Goal: Task Accomplishment & Management: Complete application form

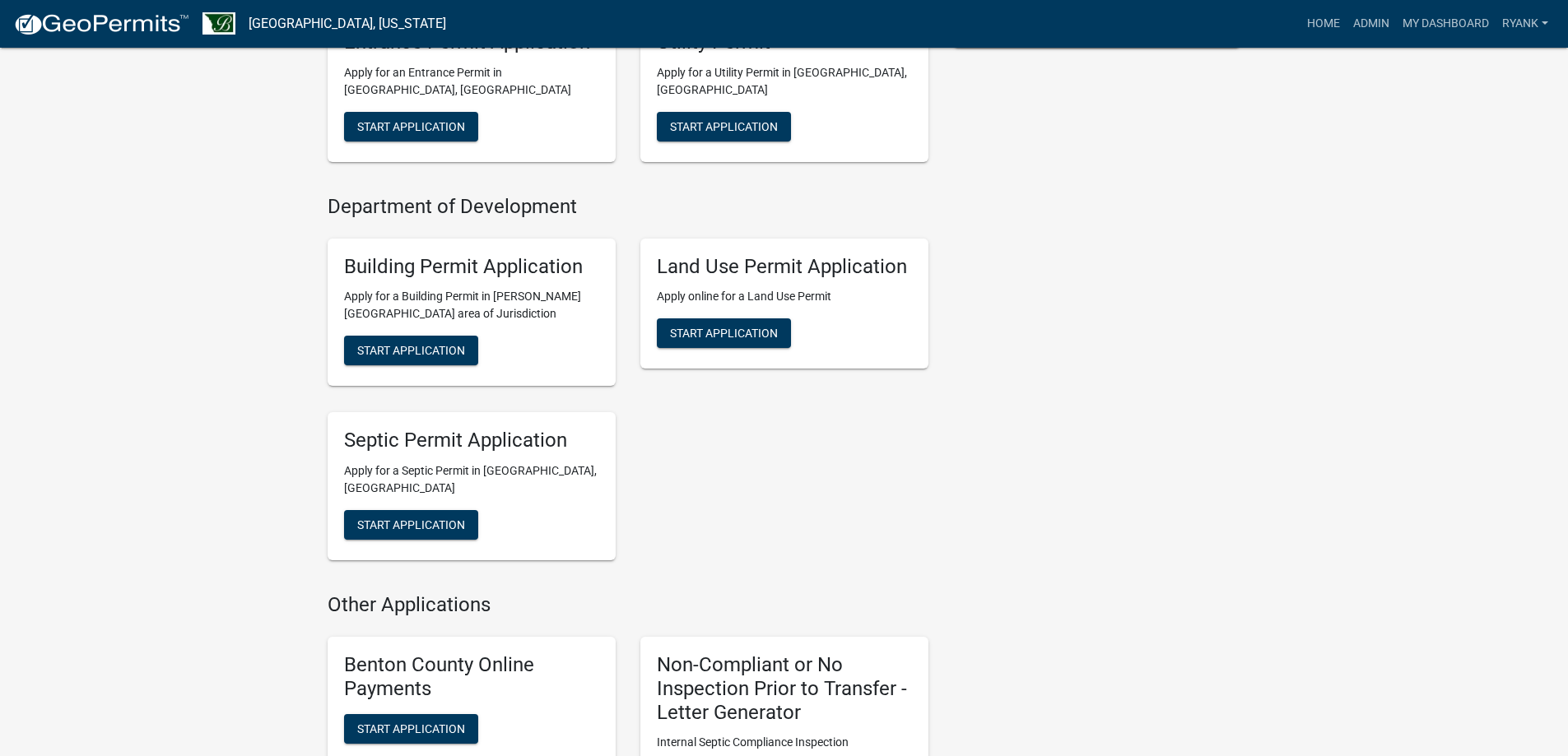
scroll to position [823, 0]
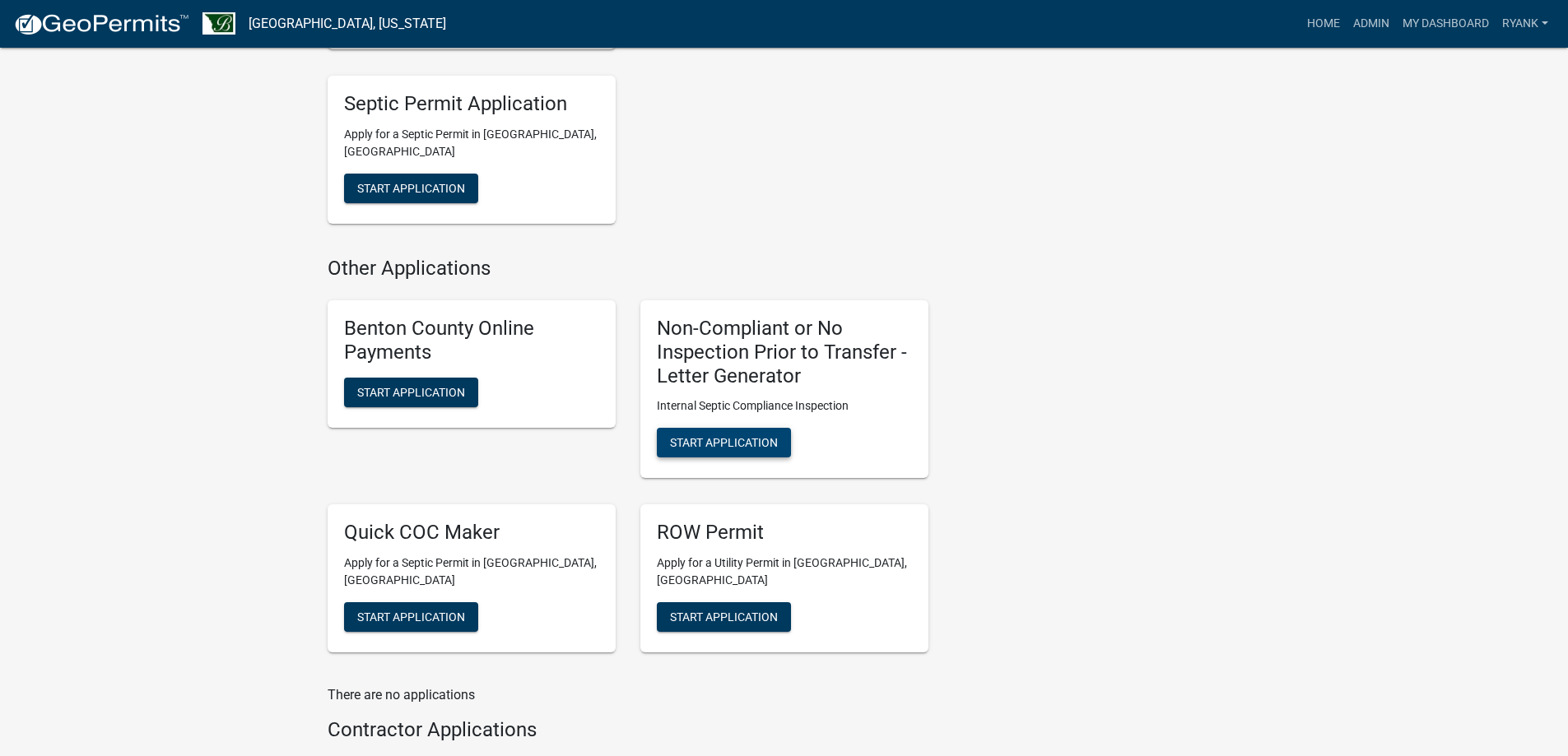
click at [740, 450] on button "Start Application" at bounding box center [724, 443] width 135 height 30
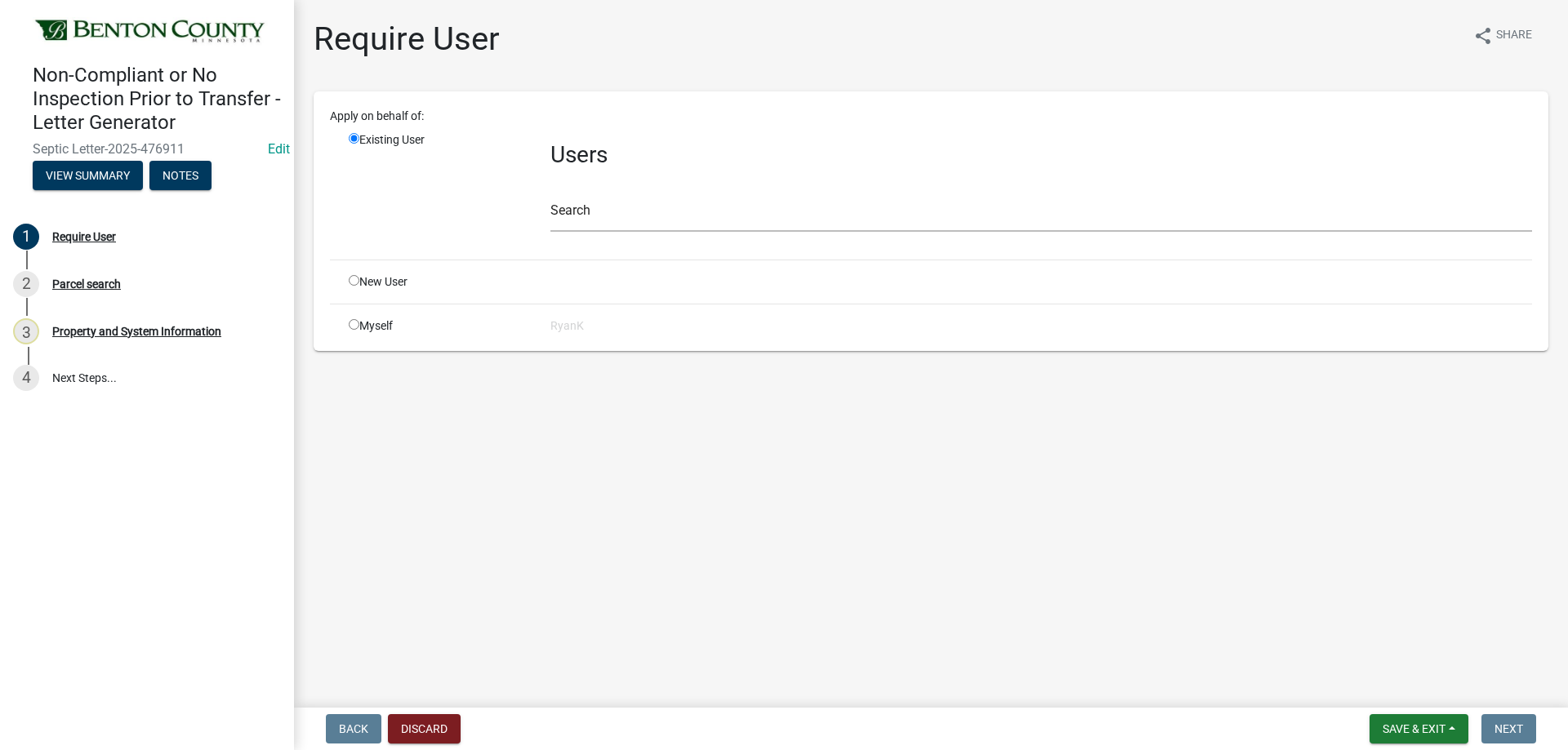
click at [355, 327] on input "radio" at bounding box center [354, 324] width 10 height 10
radio input "true"
radio input "false"
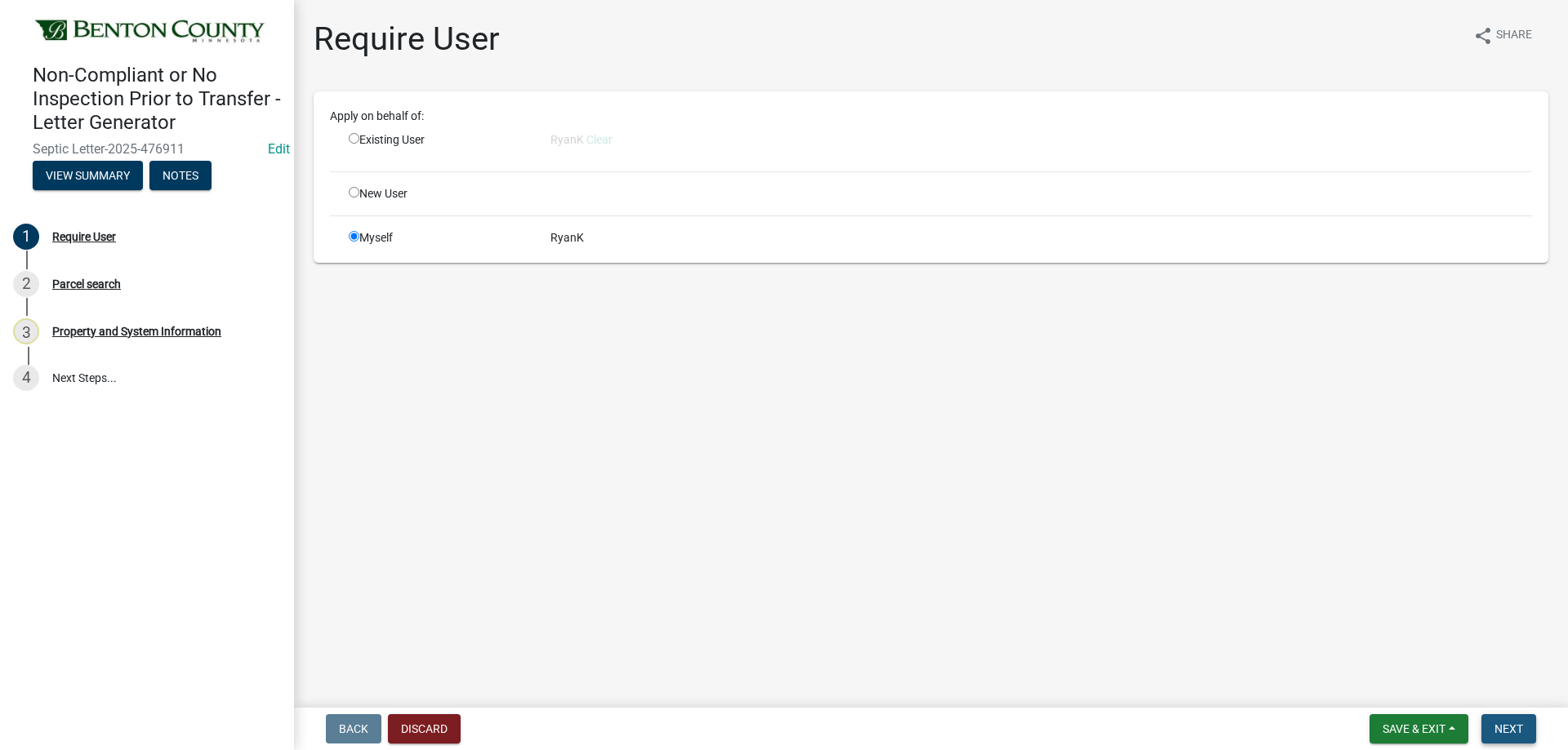
click at [1515, 733] on span "Next" at bounding box center [1509, 728] width 29 height 13
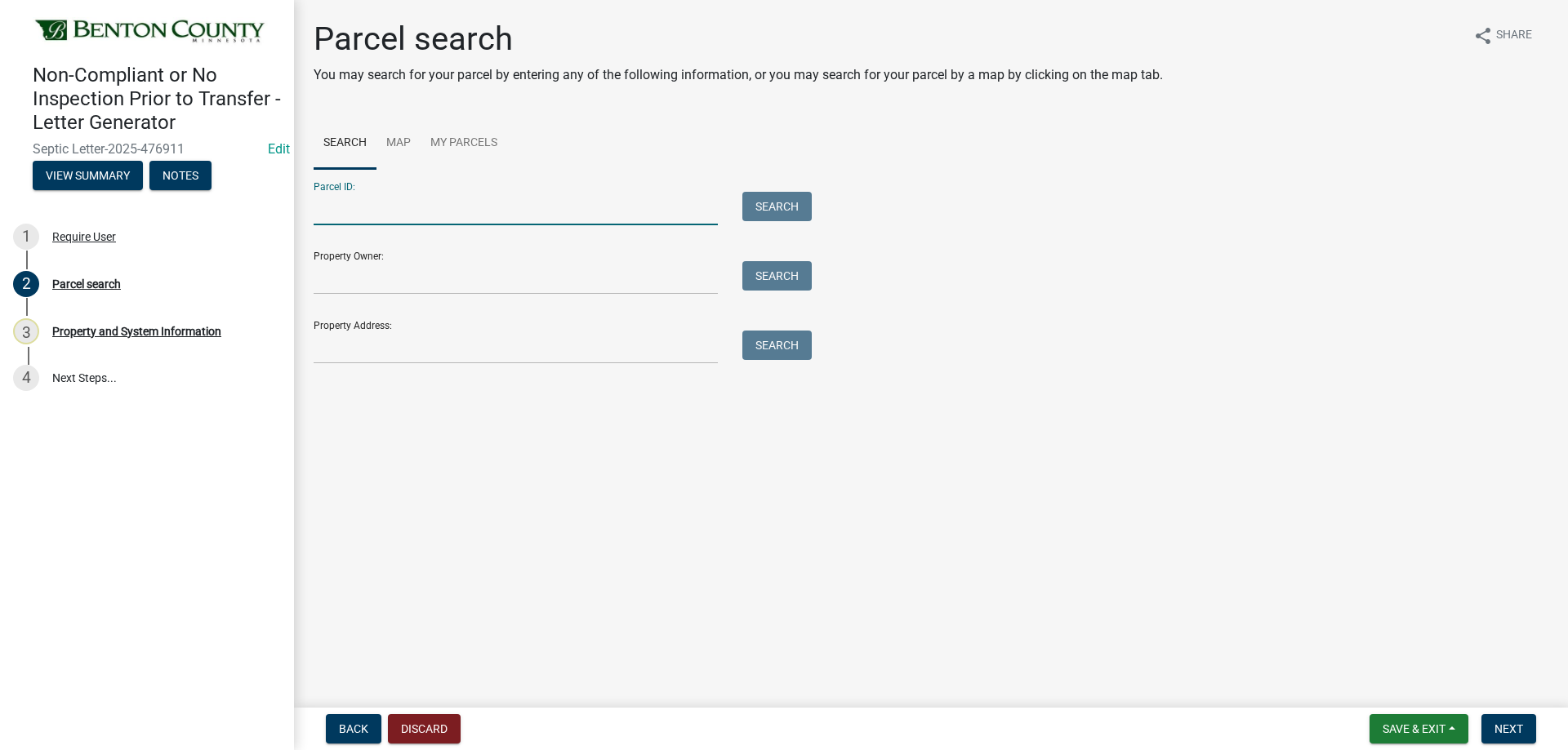
click at [535, 212] on input "Parcel ID:" at bounding box center [515, 208] width 404 height 33
type input "040010700"
click at [788, 195] on button "Search" at bounding box center [777, 207] width 70 height 30
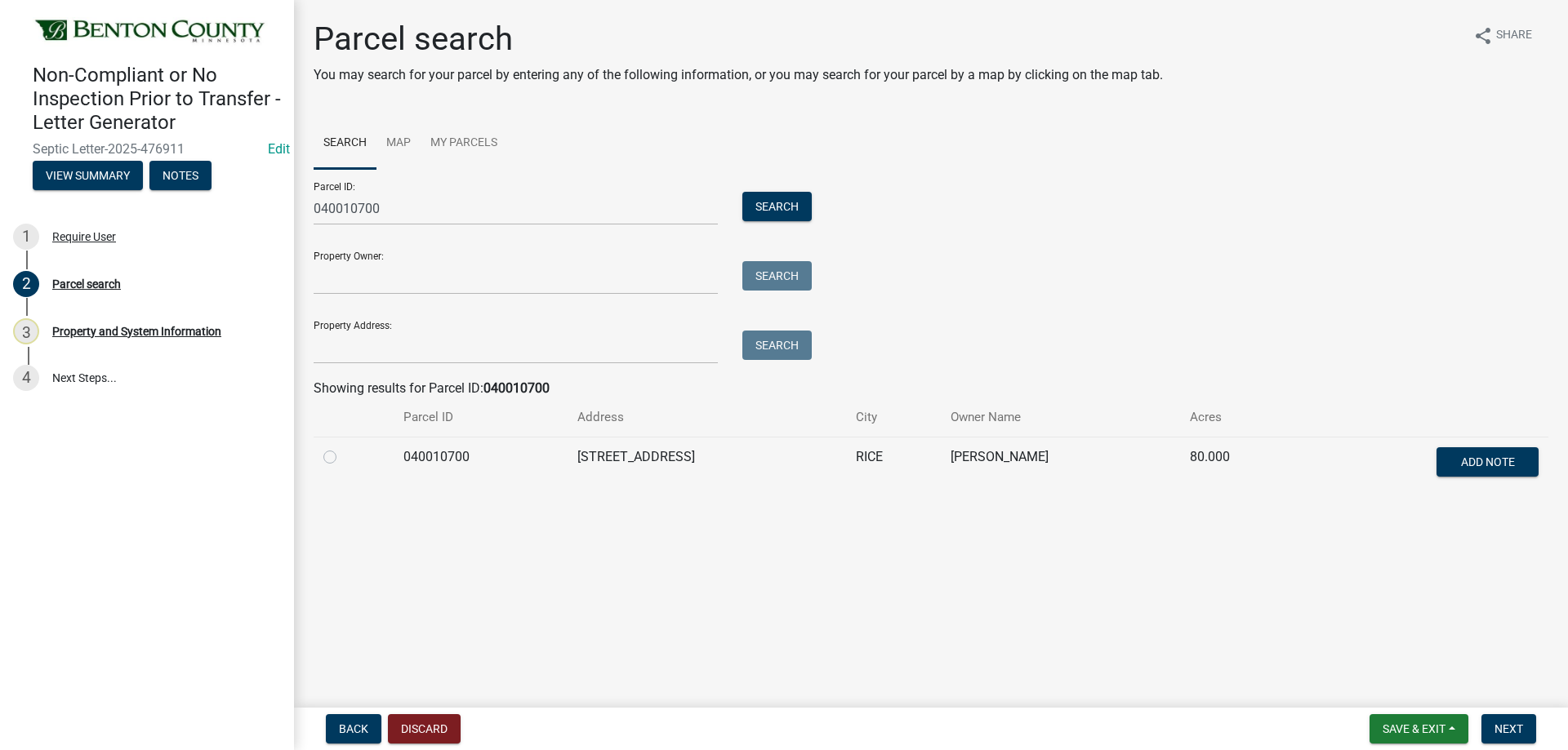
click at [343, 447] on label at bounding box center [343, 447] width 0 height 0
click at [343, 453] on input "radio" at bounding box center [348, 453] width 10 height 10
radio input "true"
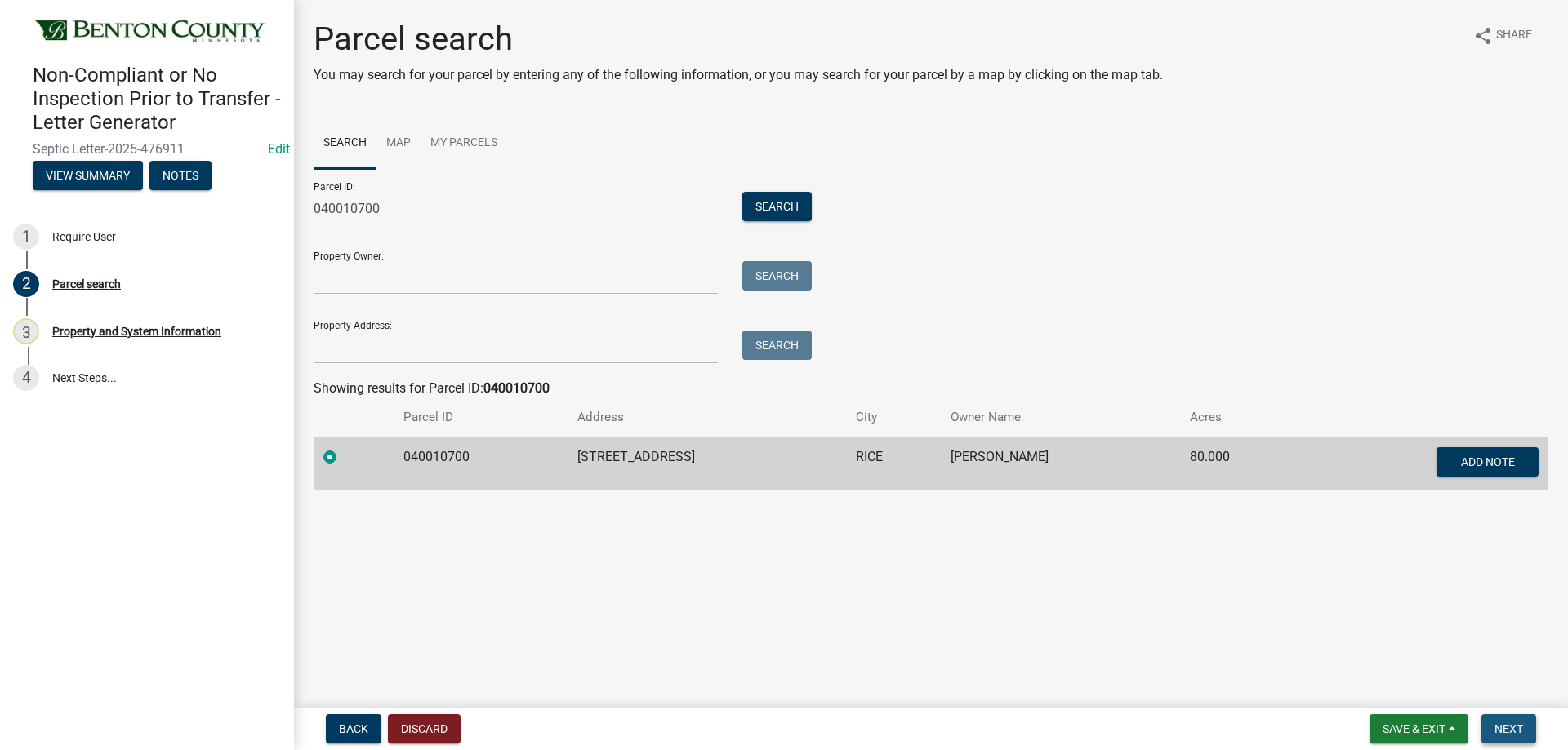
click at [1512, 725] on span "Next" at bounding box center [1509, 728] width 29 height 13
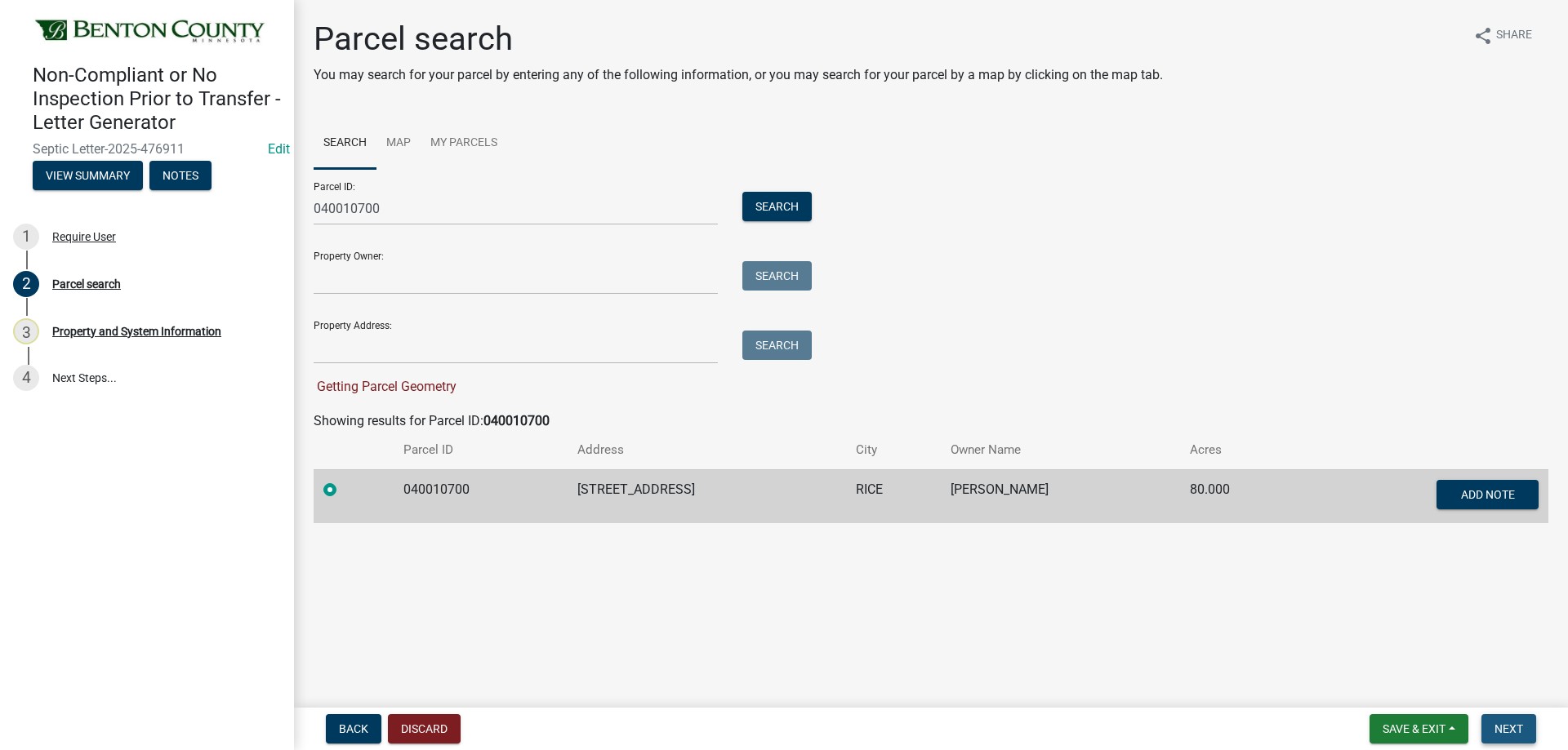
click at [1522, 729] on span "Next" at bounding box center [1509, 728] width 29 height 13
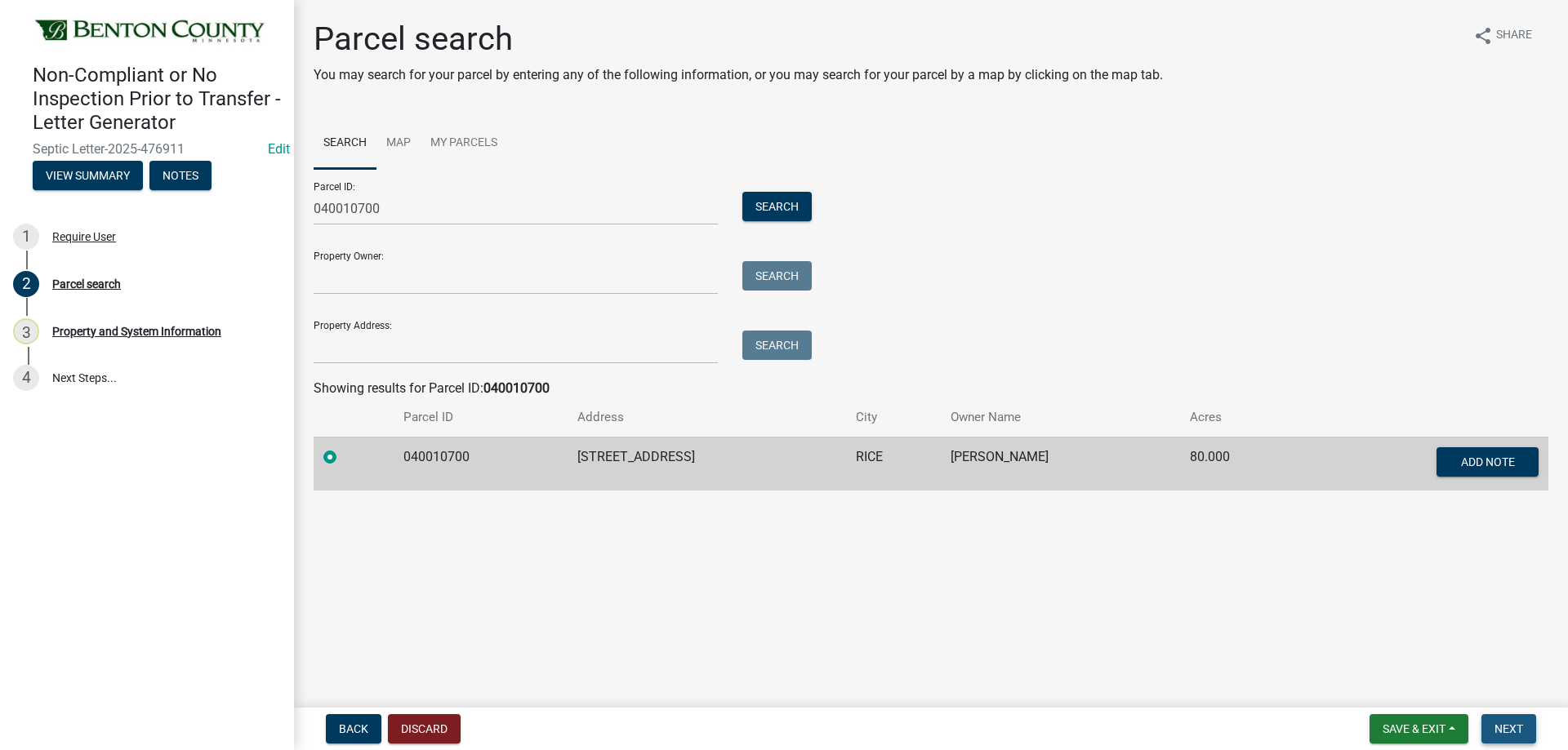
click at [1513, 722] on span "Next" at bounding box center [1509, 728] width 29 height 13
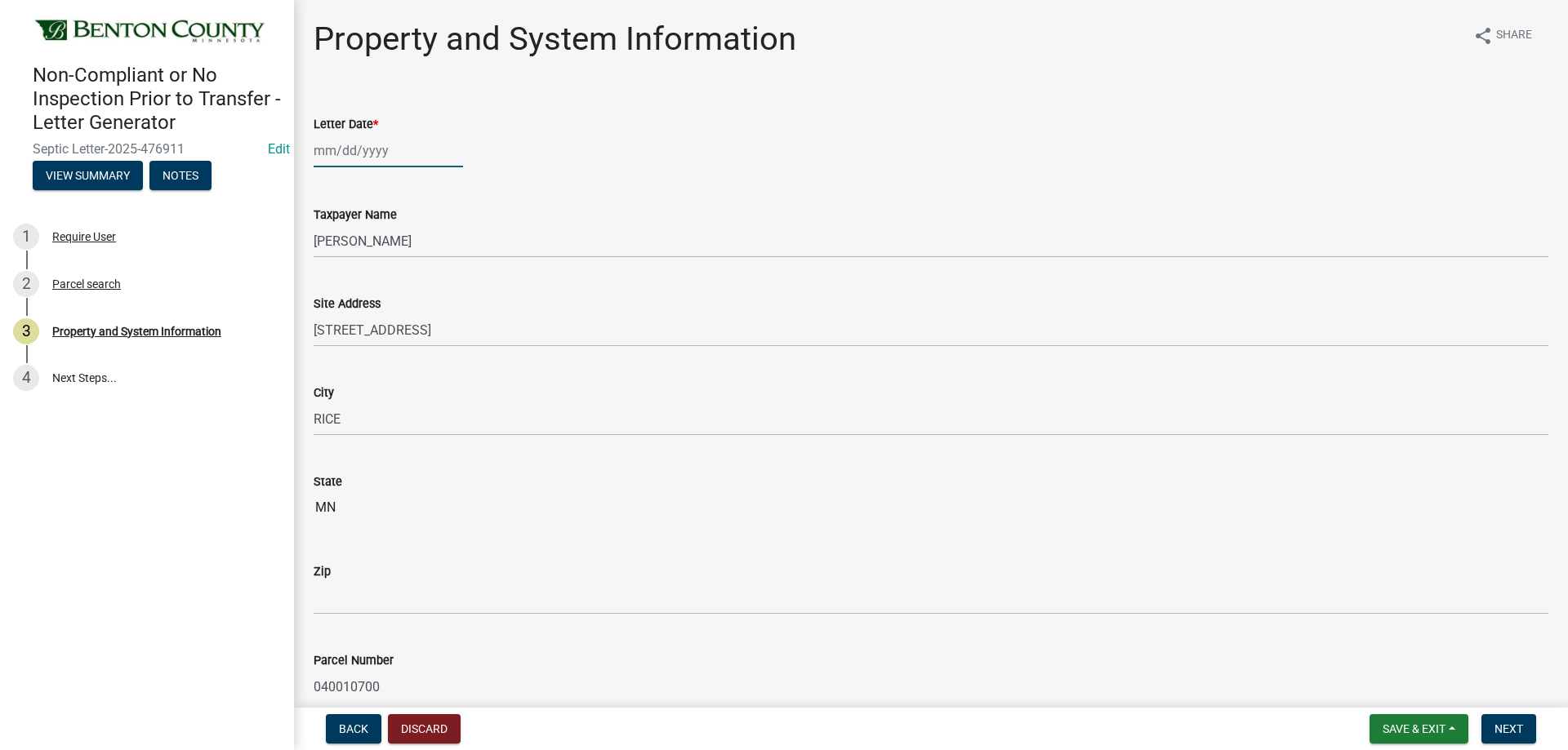
select select "9"
select select "2025"
click at [387, 160] on div "[PERSON_NAME] Feb Mar Apr [PERSON_NAME][DATE] Oct Nov [DATE] 1526 1527 1528 152…" at bounding box center [387, 150] width 149 height 33
click at [409, 265] on div "11" at bounding box center [408, 263] width 26 height 26
type input "[DATE]"
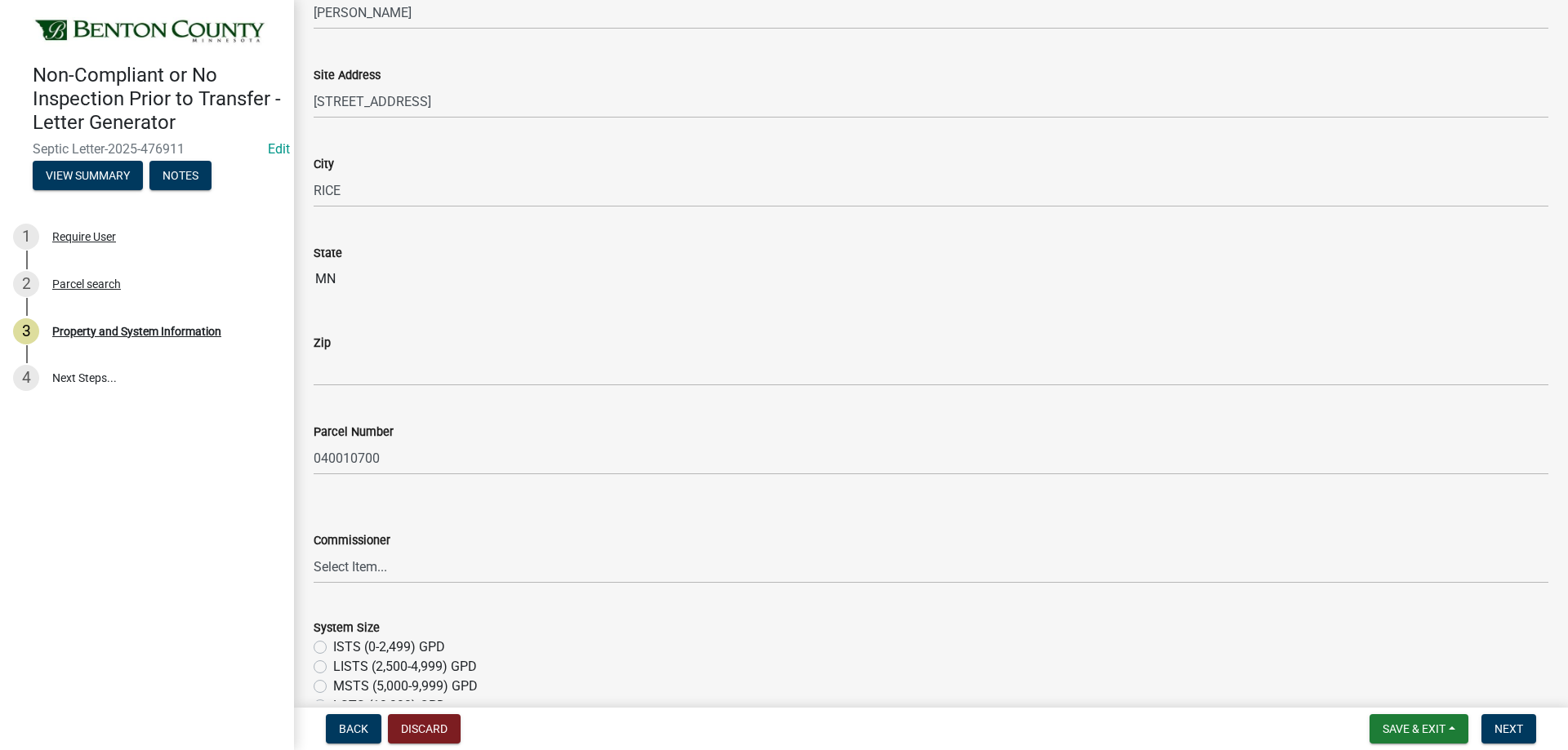
scroll to position [245, 0]
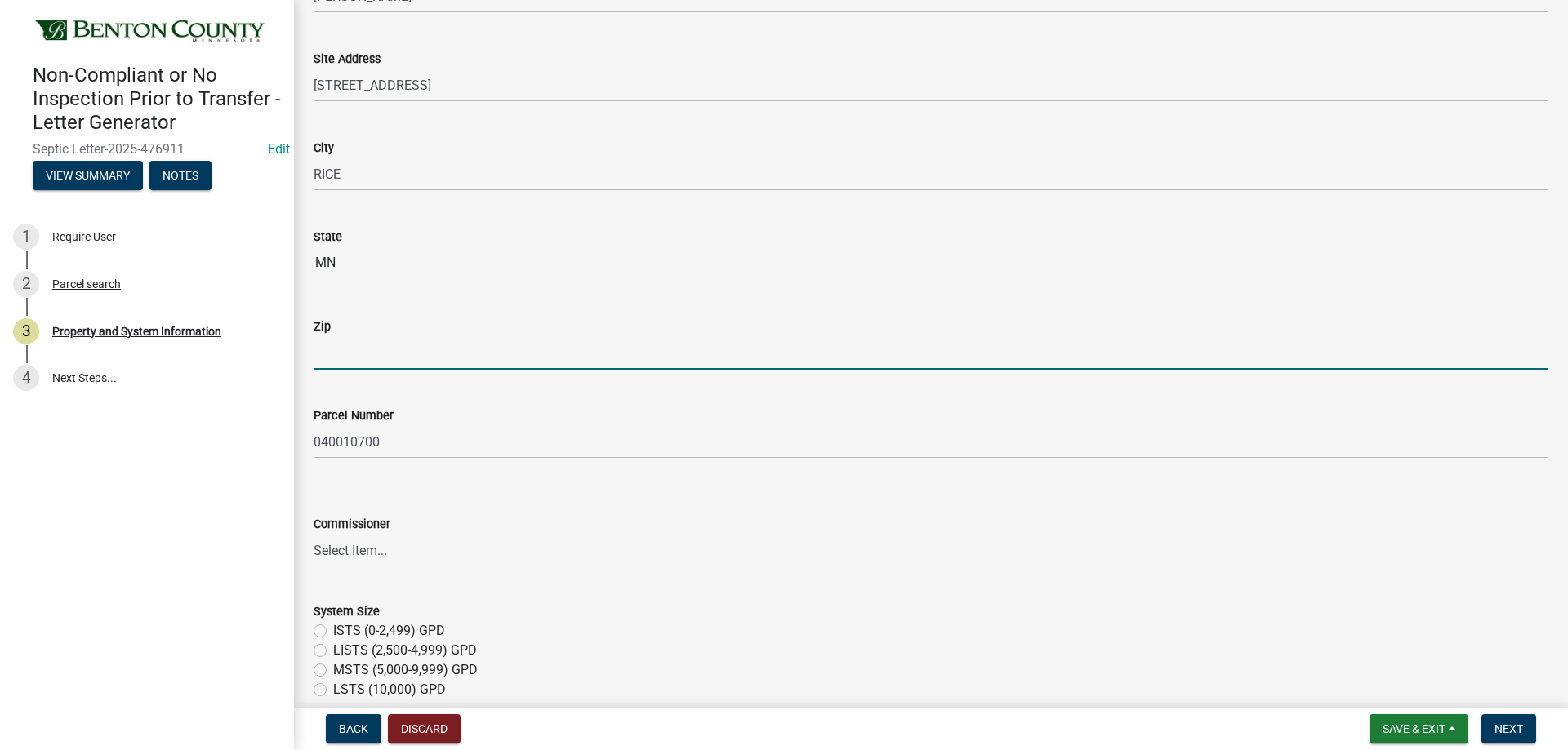
click at [345, 357] on input "Zip" at bounding box center [930, 353] width 1235 height 33
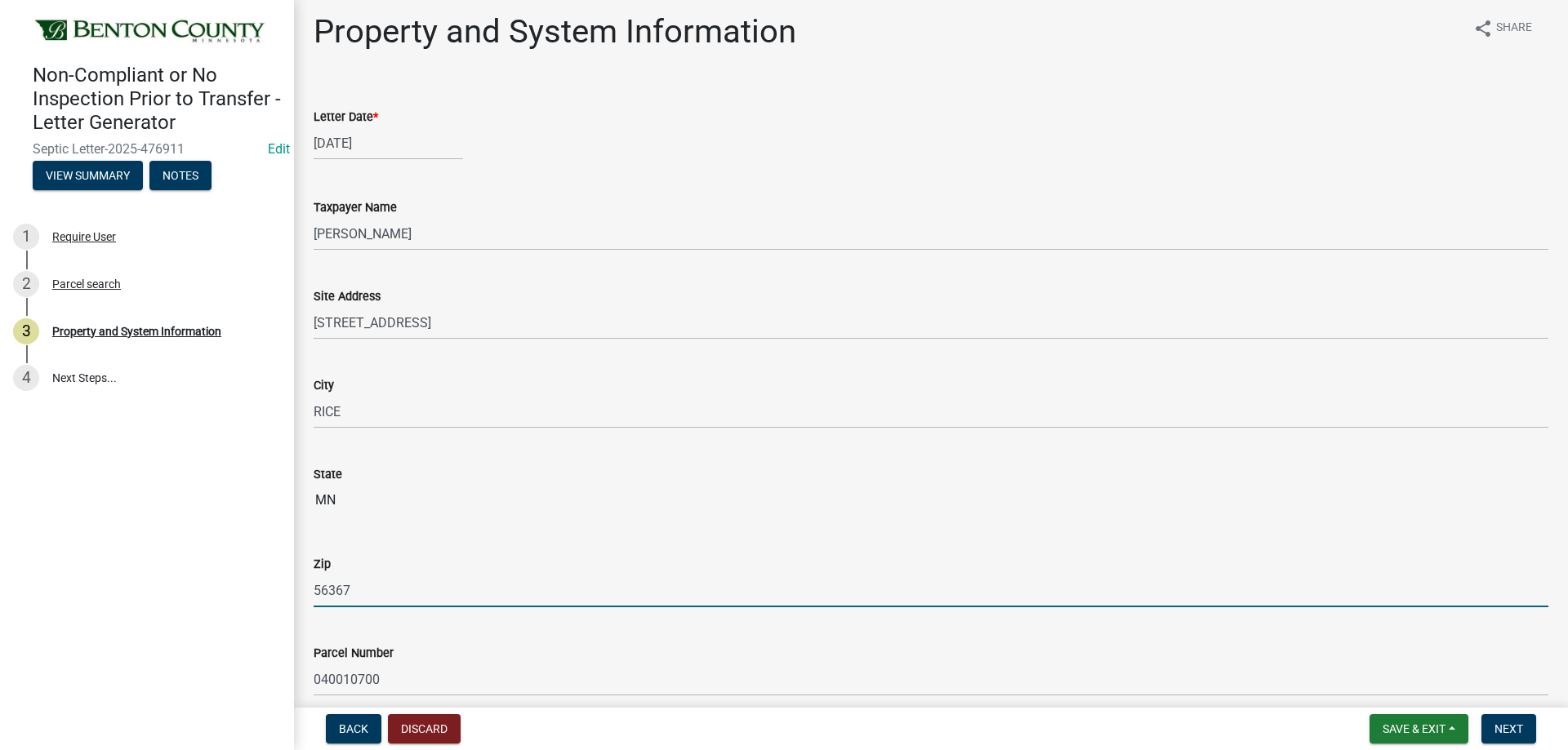
scroll to position [0, 0]
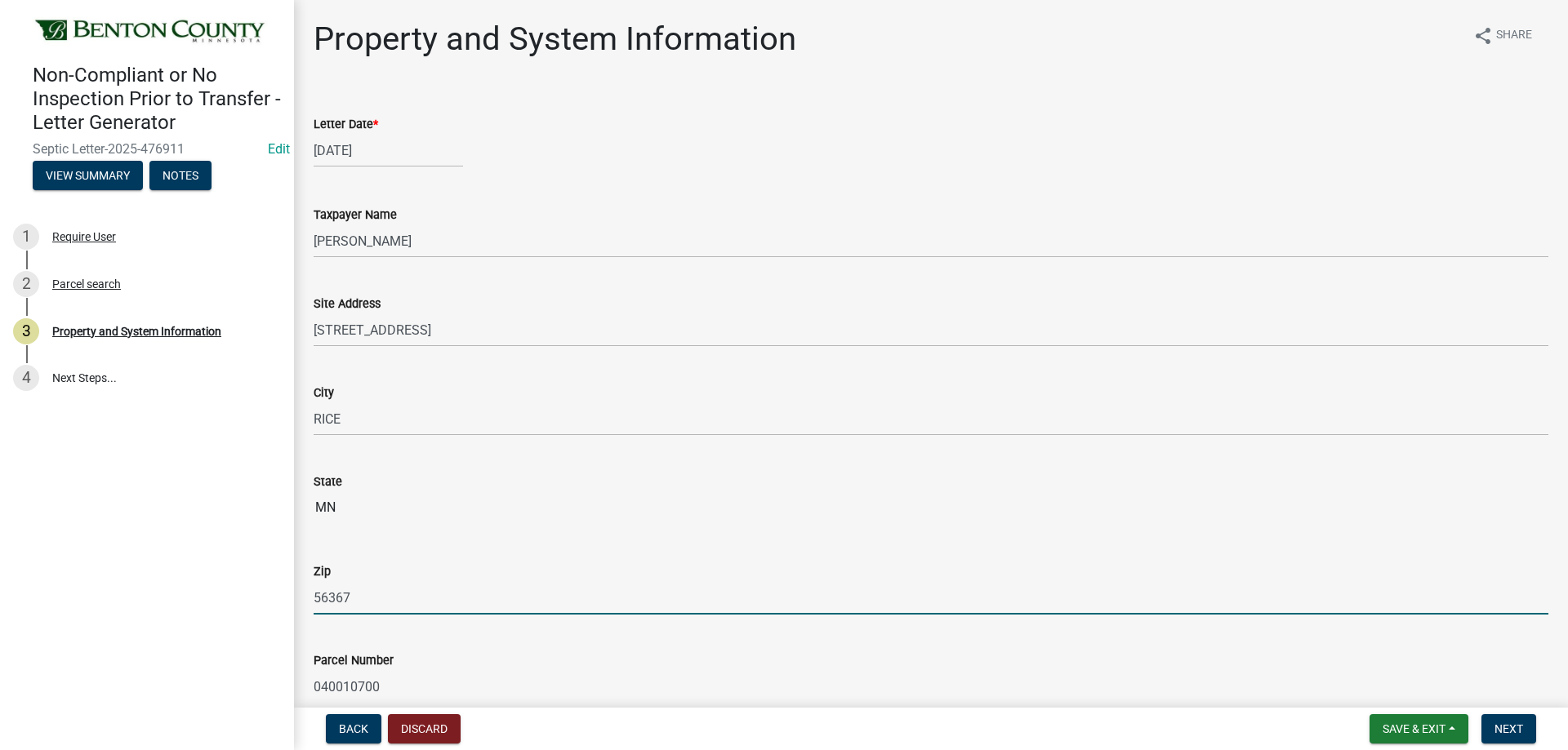
type input "56367"
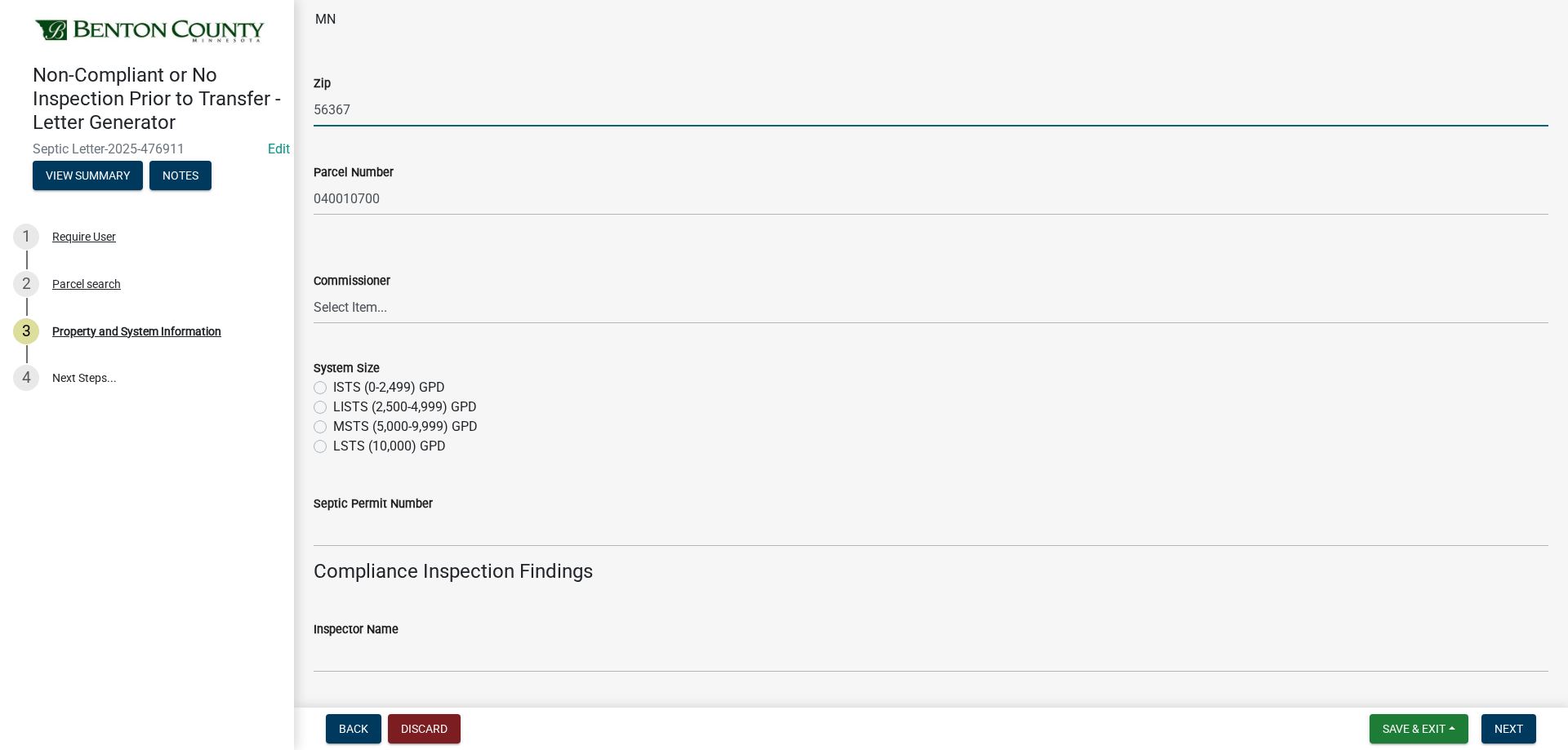
scroll to position [490, 0]
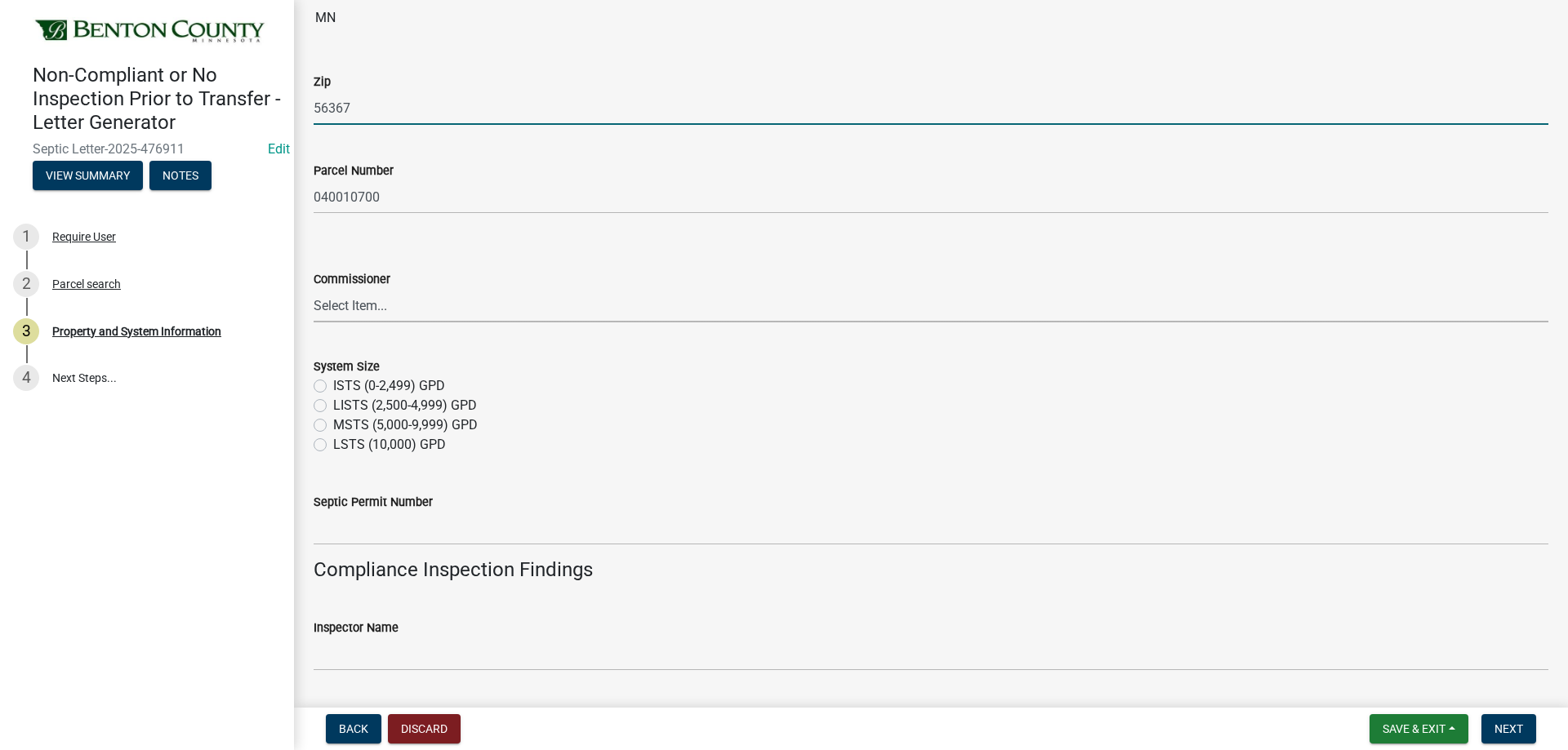
click at [465, 310] on select "Select Item... [PERSON_NAME], District 1 [PERSON_NAME], District 2 [PERSON_NAME…" at bounding box center [930, 305] width 1235 height 33
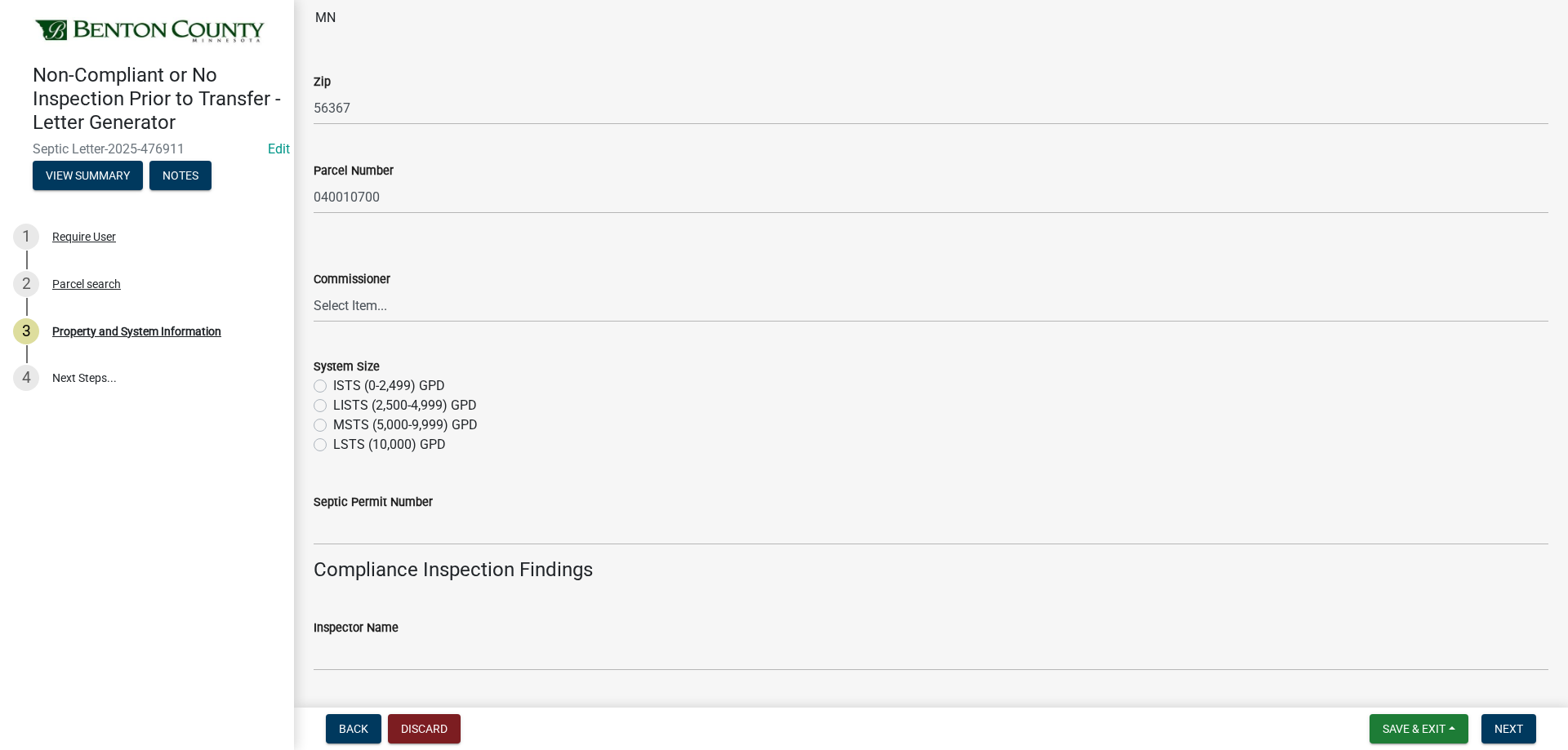
click at [333, 385] on label "ISTS (0-2,499) GPD" at bounding box center [389, 385] width 112 height 19
click at [333, 385] on input "ISTS (0-2,499) GPD" at bounding box center [339, 381] width 10 height 10
radio input "true"
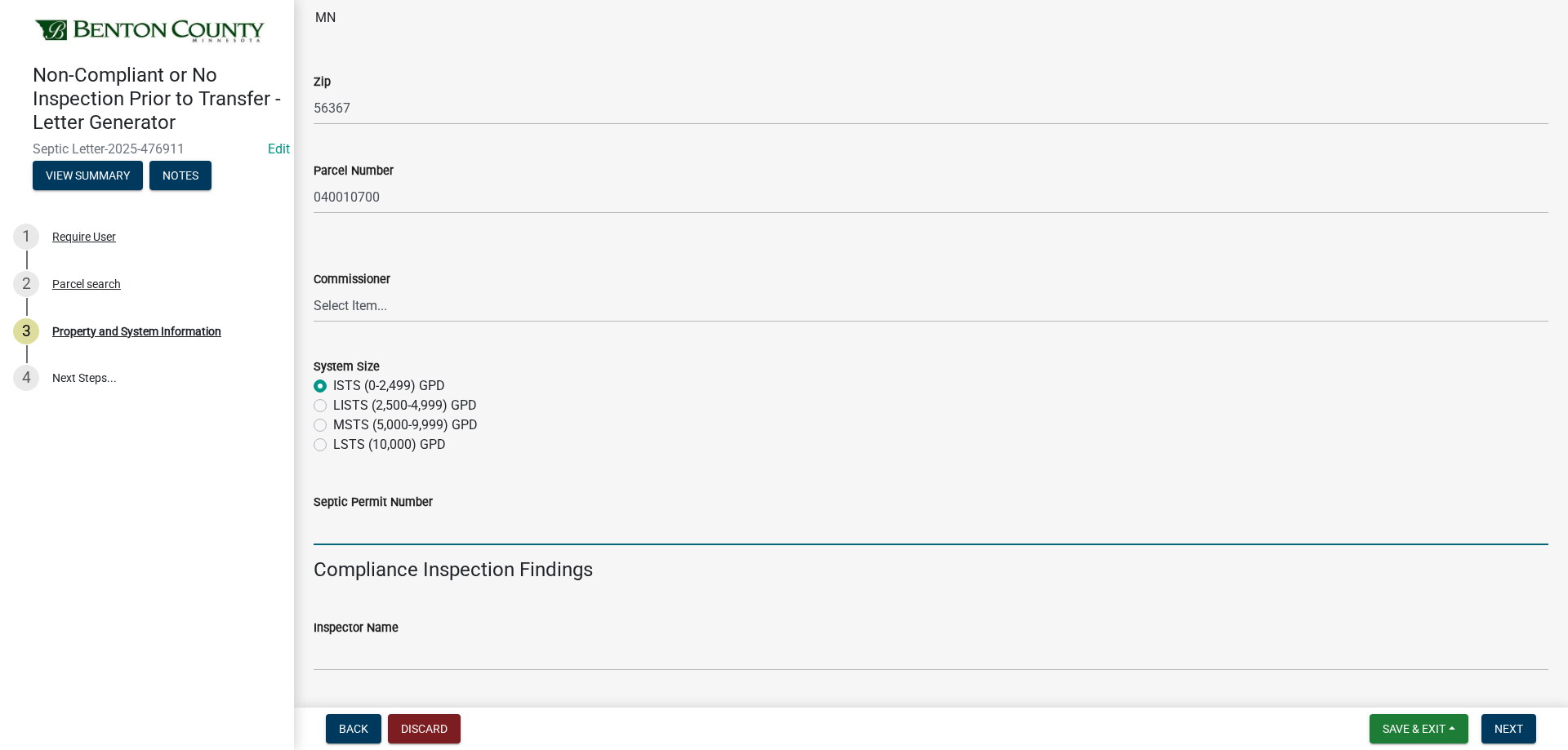
click at [366, 522] on input "Septic Permit Number" at bounding box center [930, 528] width 1235 height 33
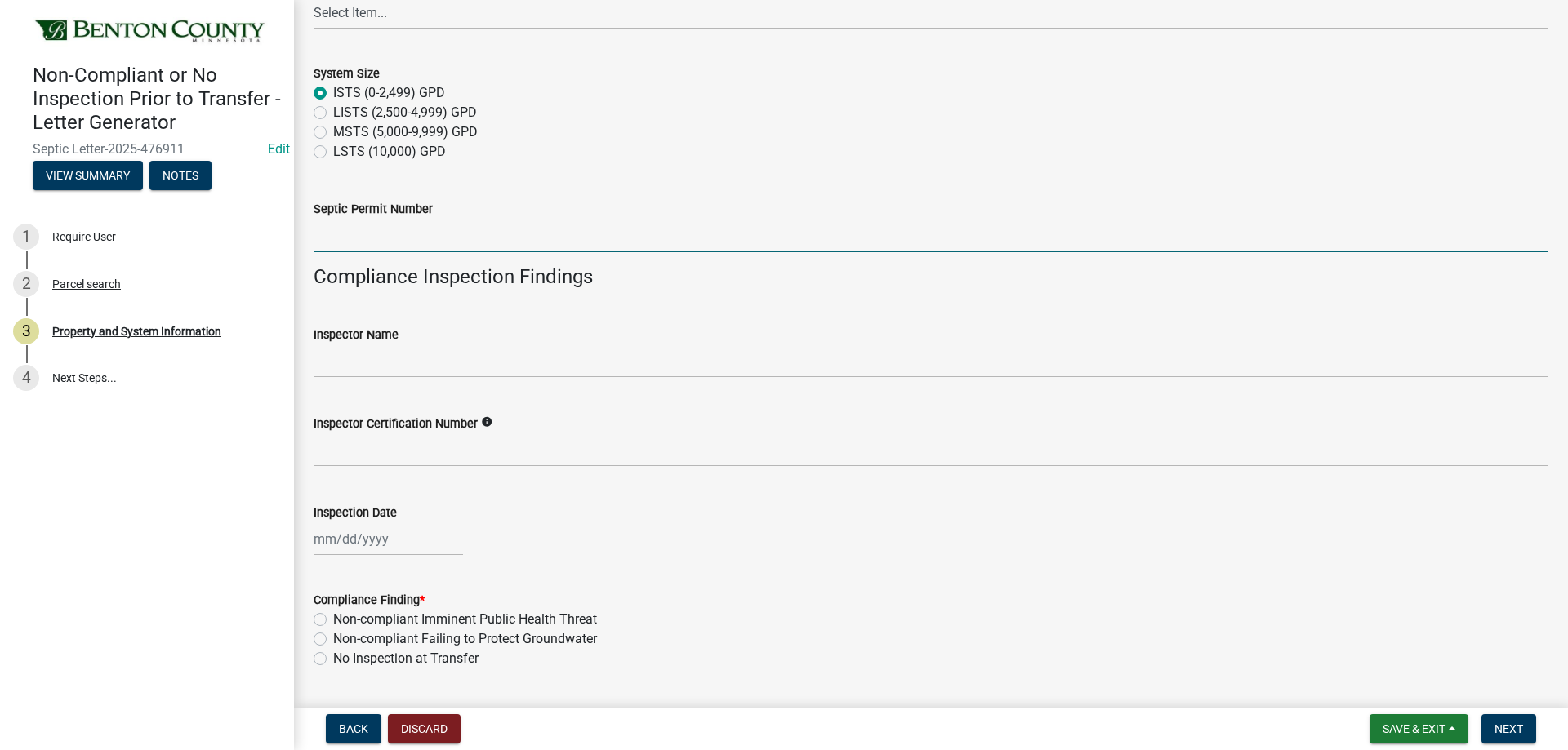
scroll to position [816, 0]
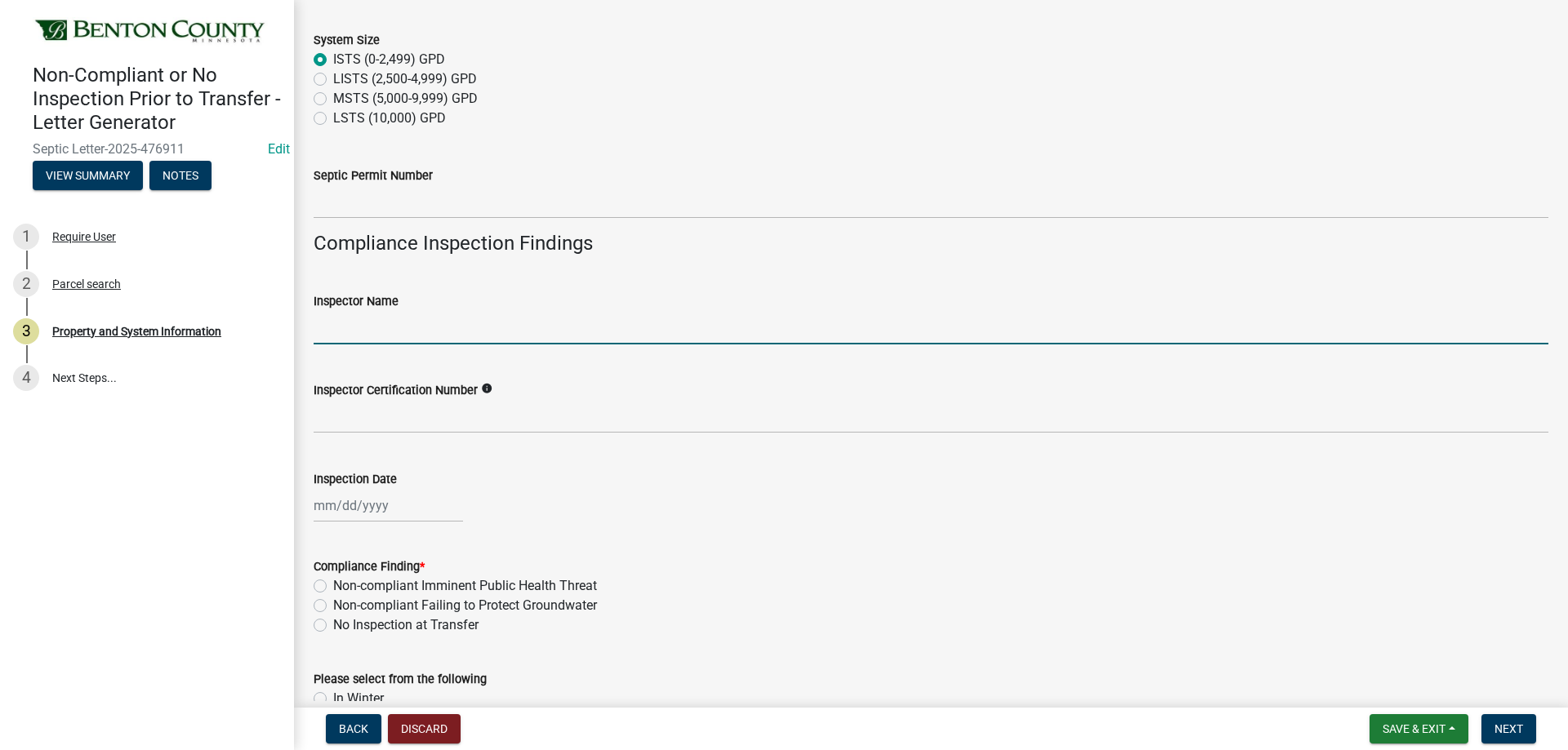
click at [366, 317] on input "Inspector Name" at bounding box center [930, 328] width 1235 height 33
type input "[PERSON_NAME]"
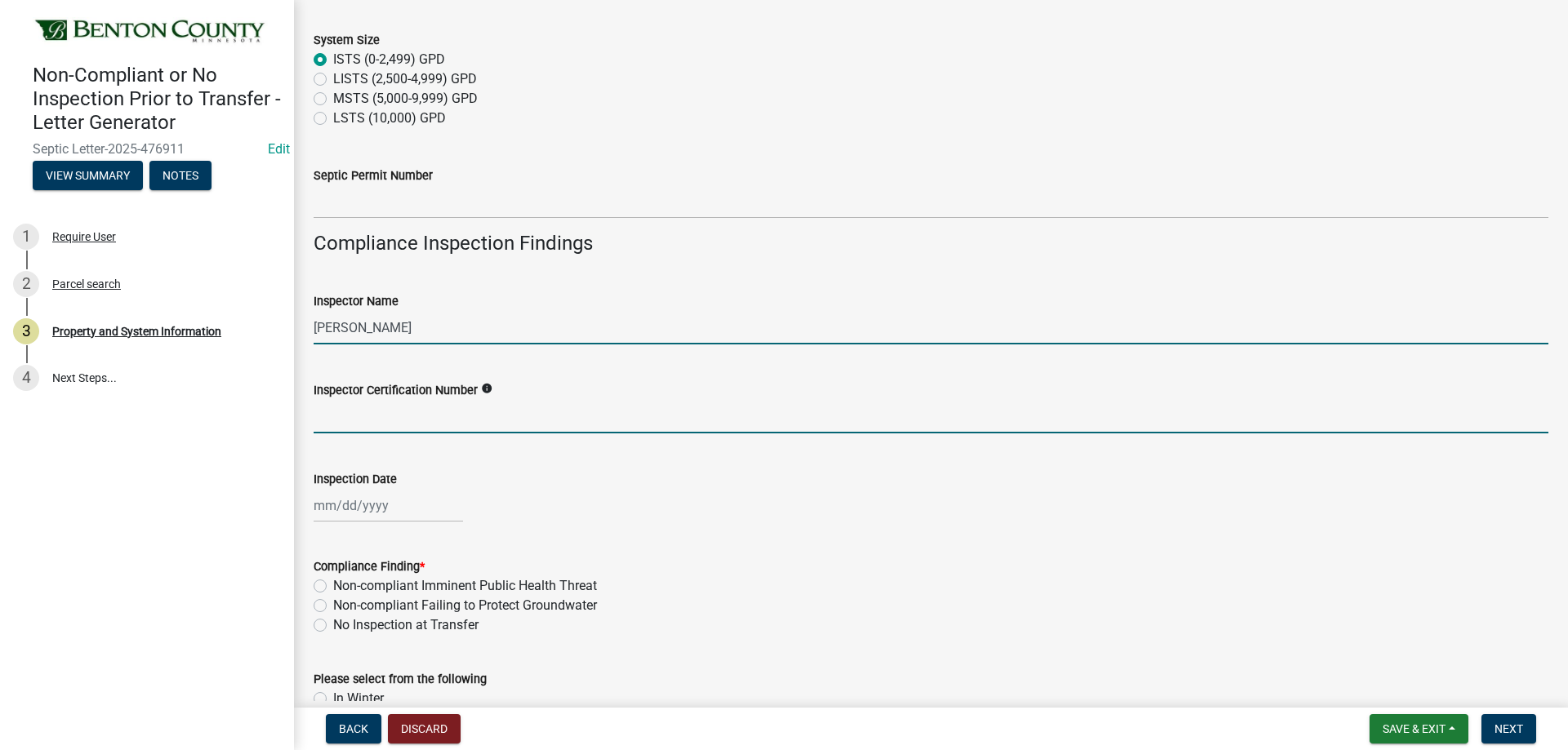
click at [332, 419] on input "Inspector Certification Number" at bounding box center [930, 417] width 1235 height 33
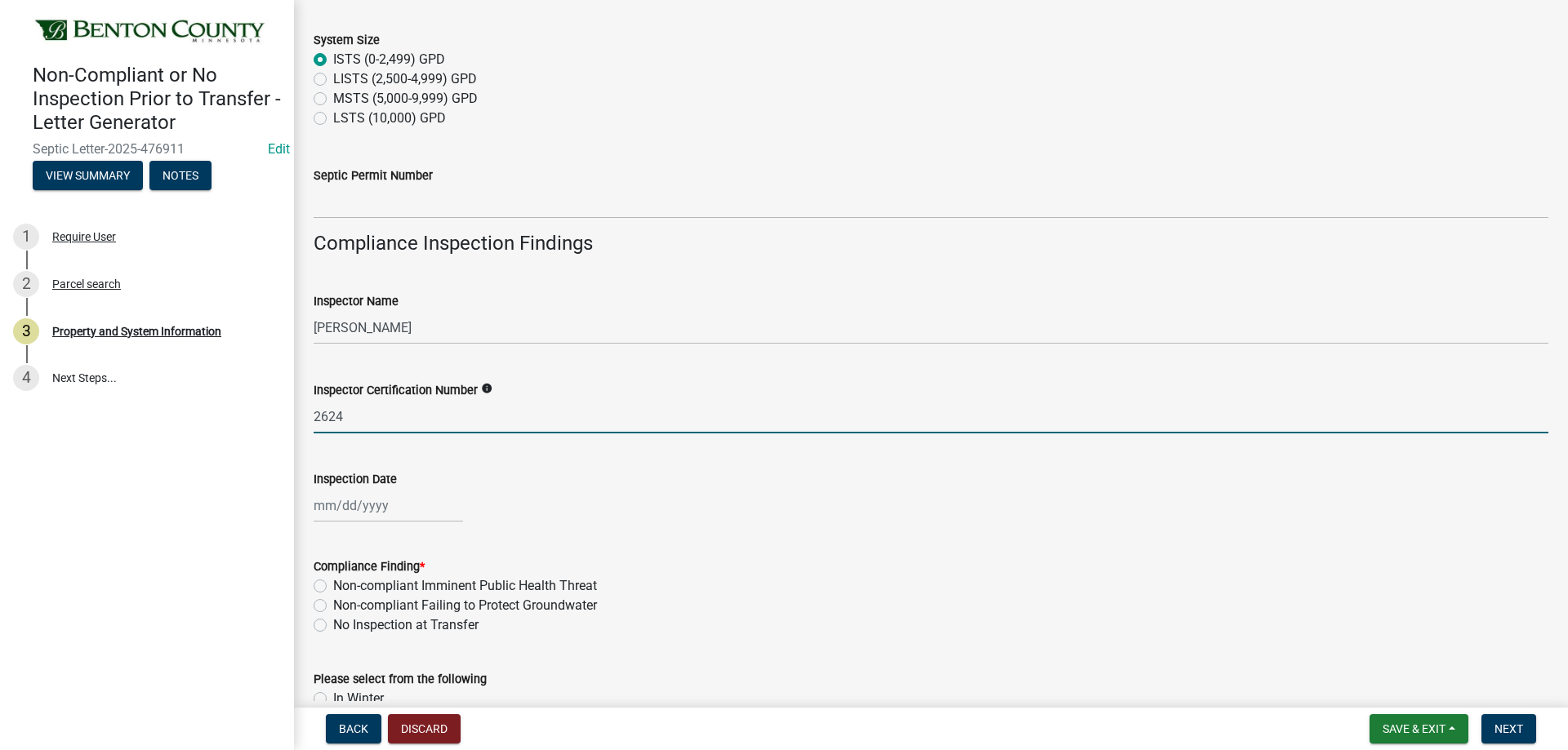
type input "2624"
select select "9"
select select "2025"
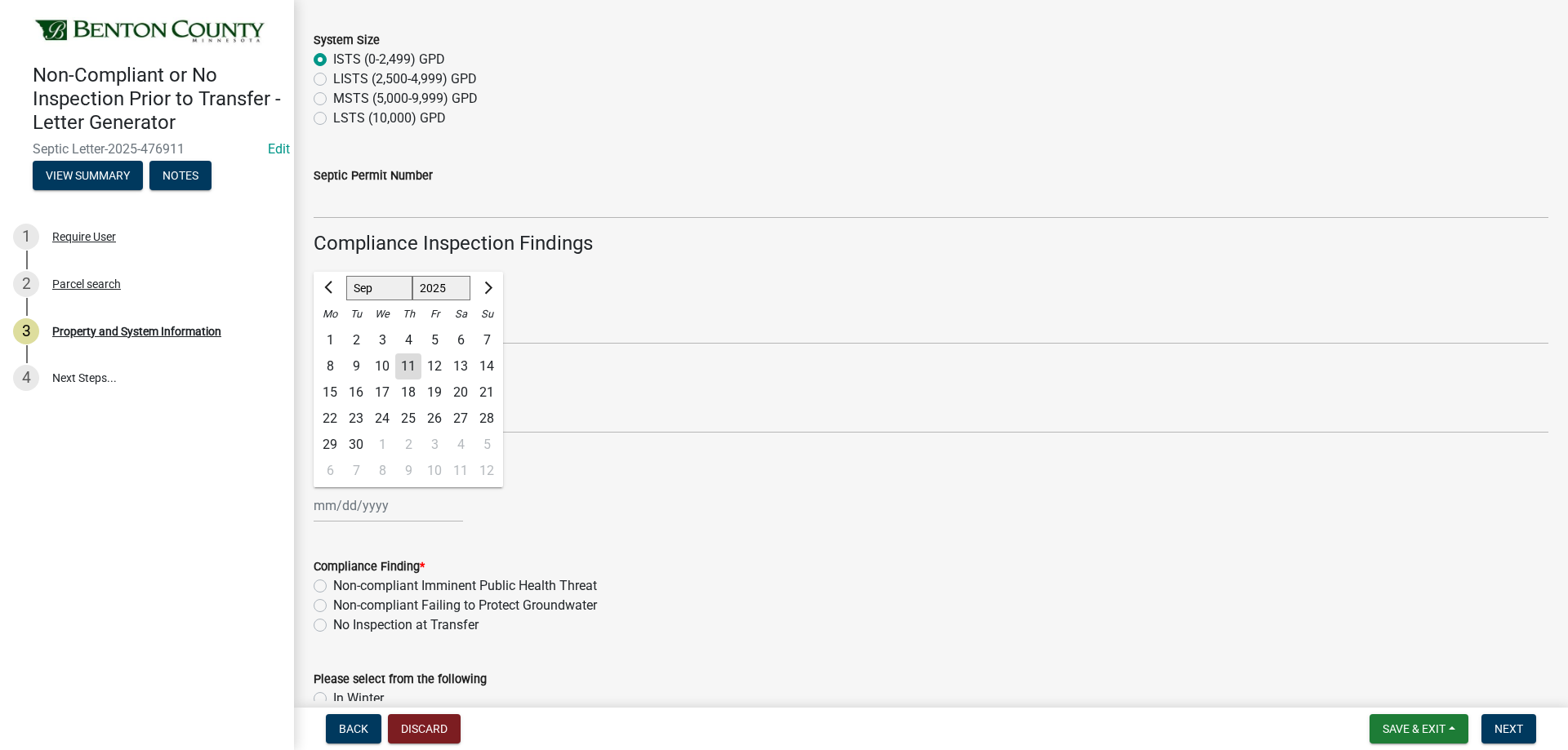
click at [359, 508] on div "[PERSON_NAME] Feb Mar Apr [PERSON_NAME][DATE] Oct Nov [DATE] 1526 1527 1528 152…" at bounding box center [387, 506] width 149 height 33
click at [799, 517] on div "[PERSON_NAME] Feb Mar Apr [PERSON_NAME][DATE] Oct Nov [DATE] 1526 1527 1528 152…" at bounding box center [930, 506] width 1235 height 33
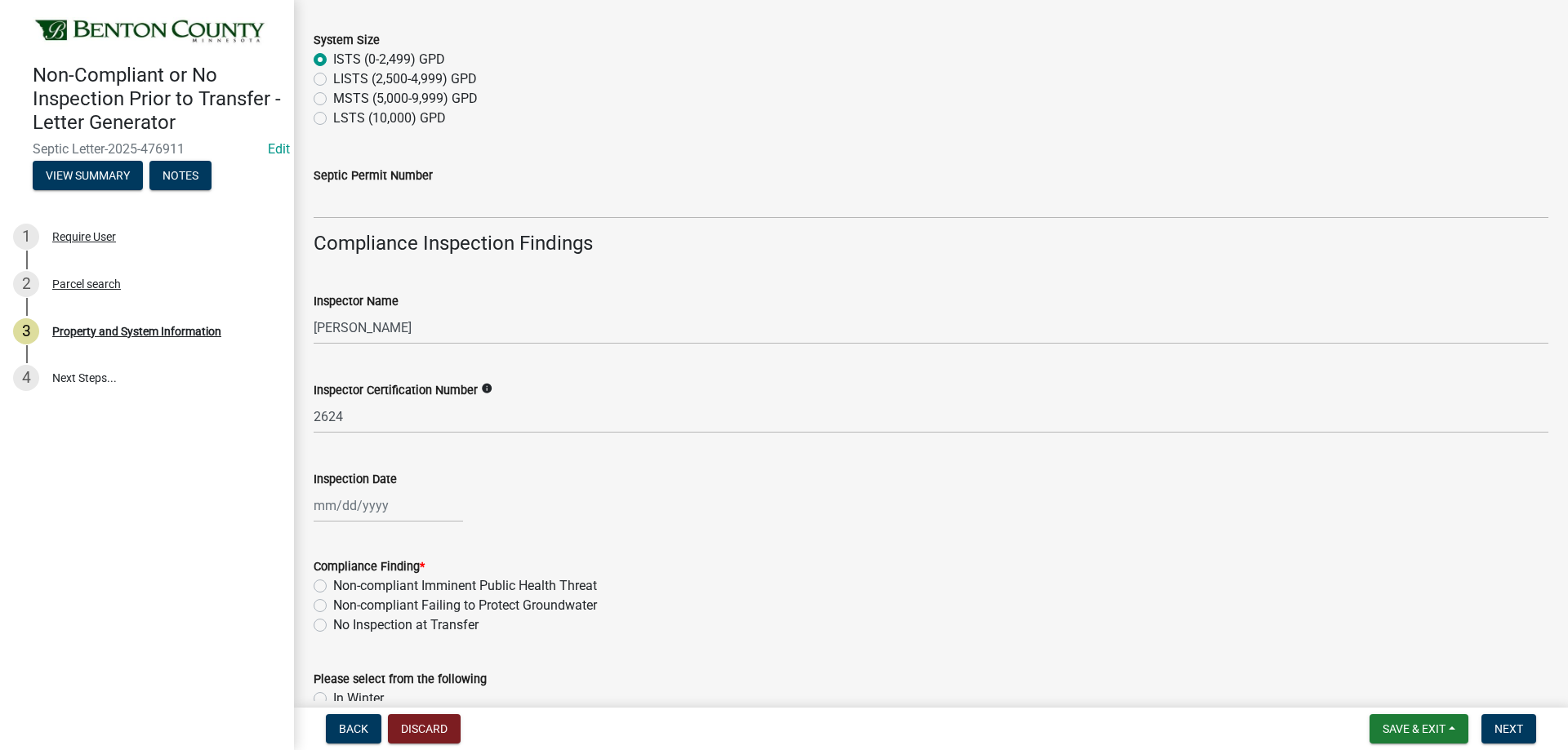
click at [381, 492] on div at bounding box center [387, 506] width 149 height 33
select select "9"
select select "2025"
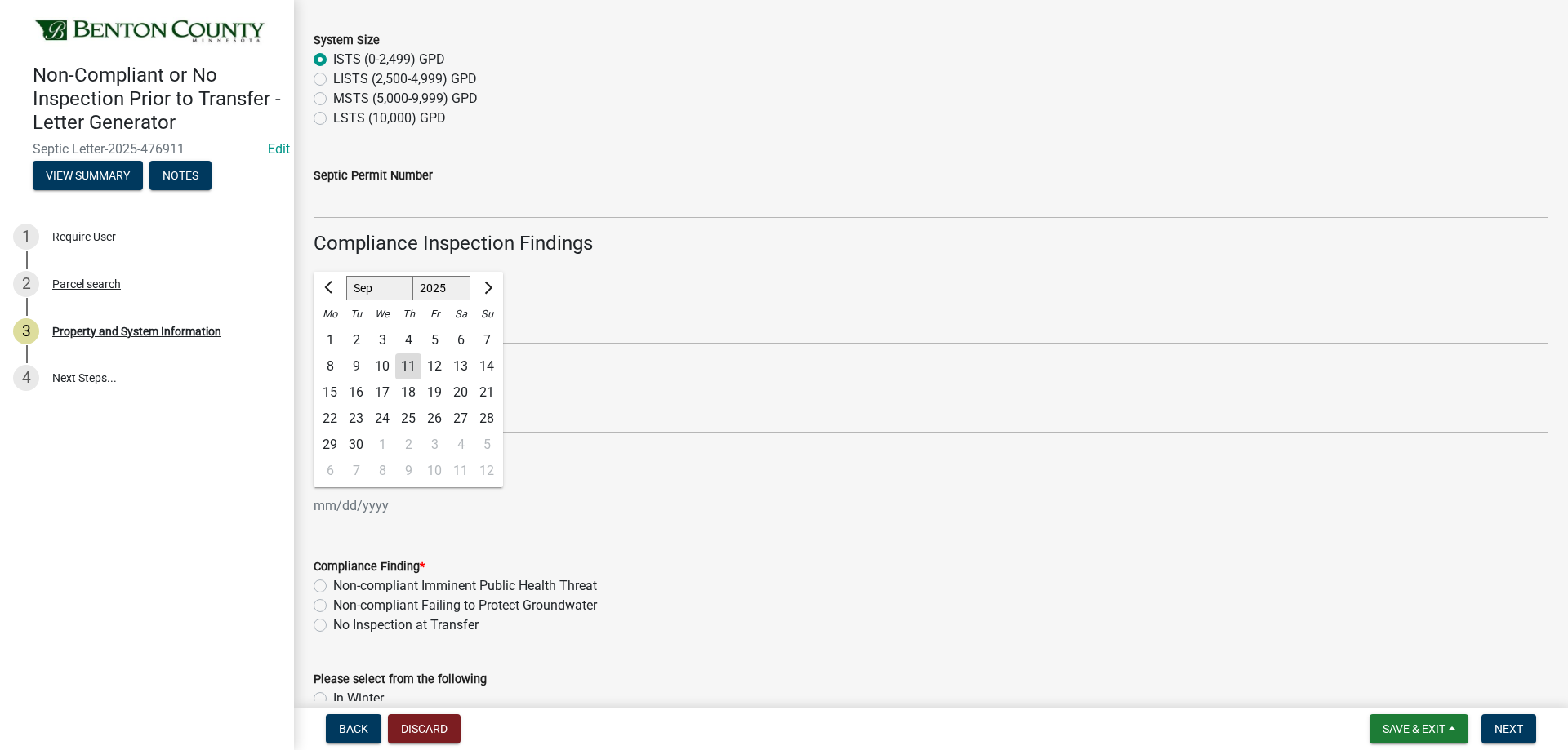
click at [353, 368] on div "9" at bounding box center [356, 366] width 26 height 26
type input "[DATE]"
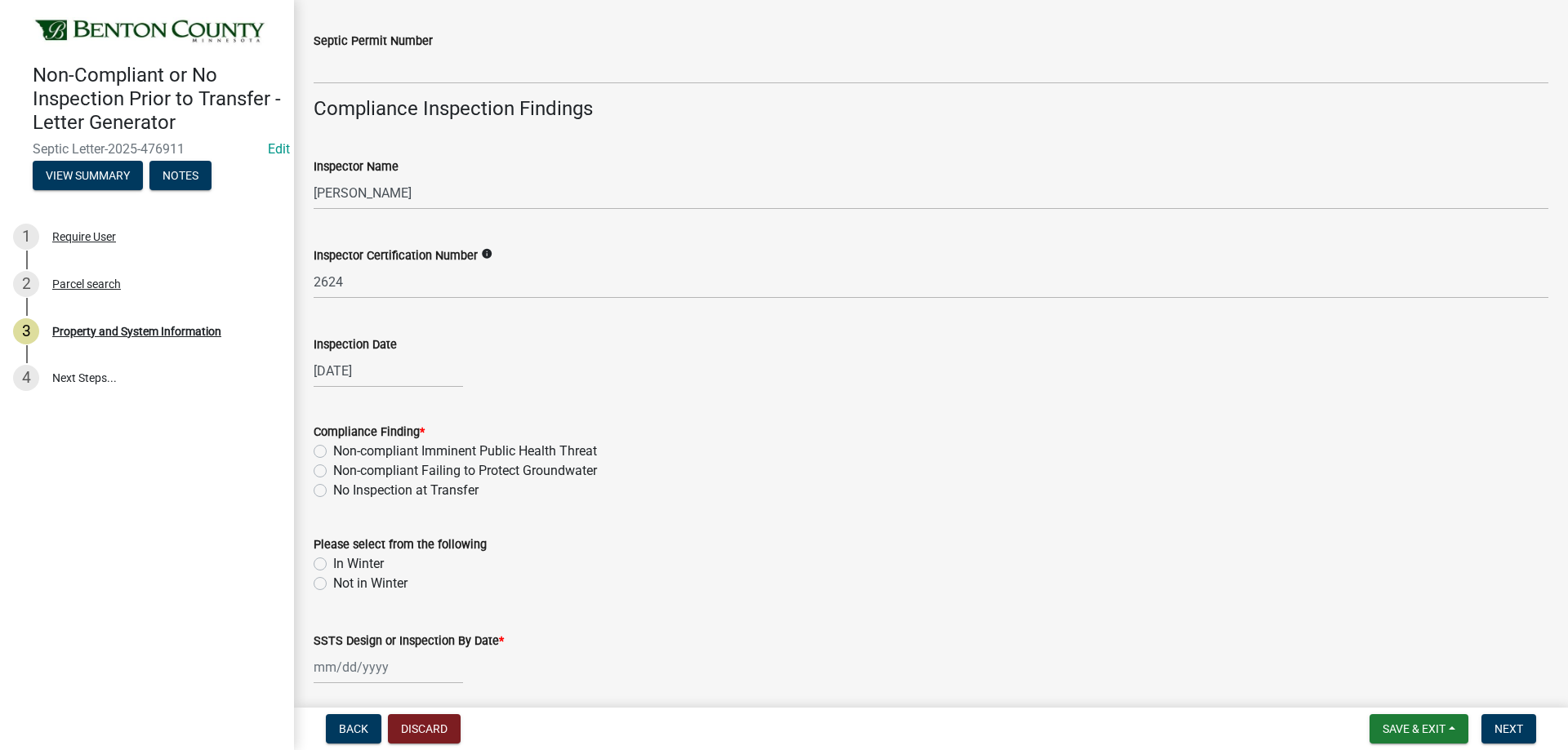
scroll to position [979, 0]
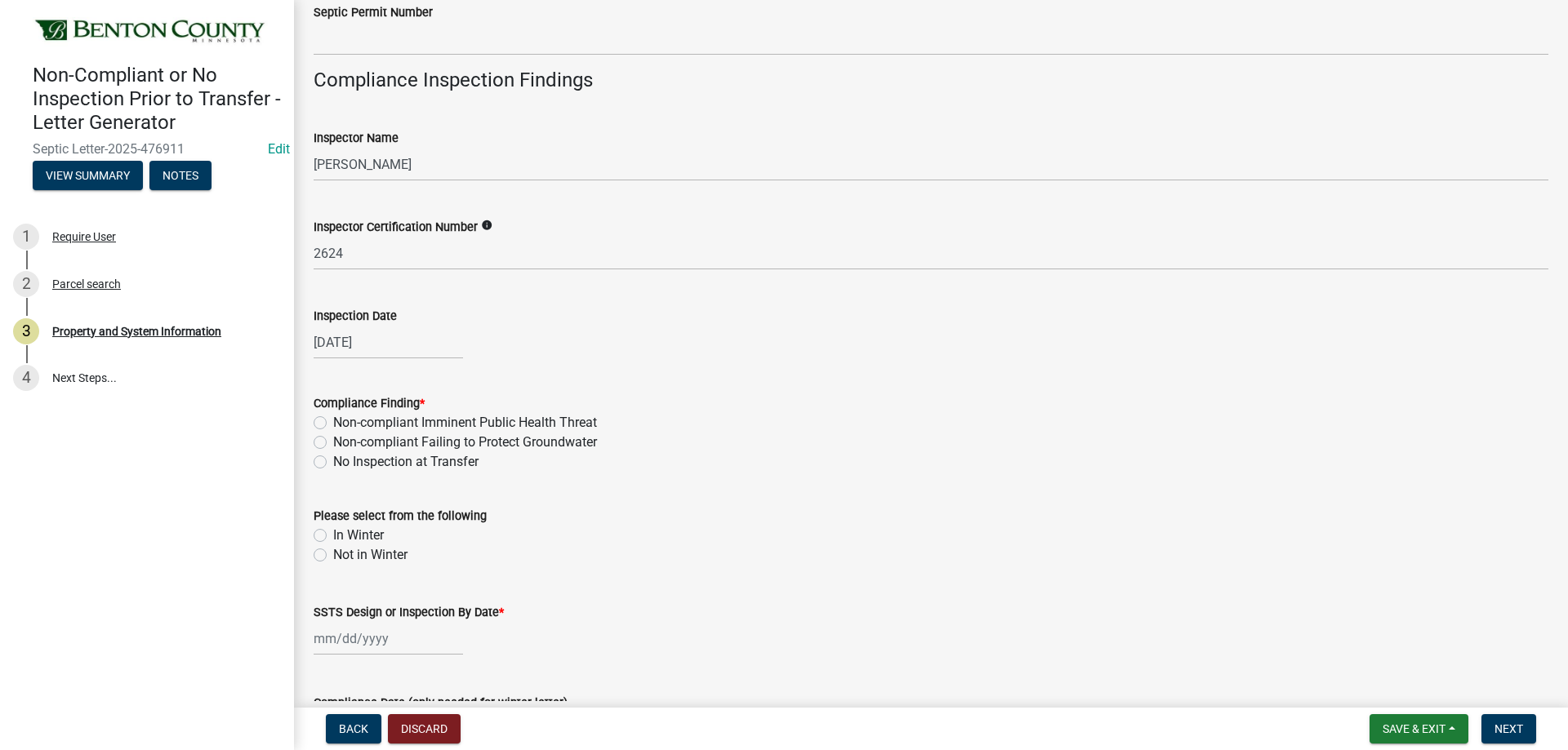
click at [333, 419] on label "Non-compliant Imminent Public Health Threat" at bounding box center [465, 423] width 264 height 19
click at [333, 419] on input "Non-compliant Imminent Public Health Threat" at bounding box center [339, 419] width 10 height 10
radio input "true"
click at [333, 555] on label "Not in Winter" at bounding box center [370, 555] width 74 height 19
click at [333, 555] on input "Not in Winter" at bounding box center [339, 550] width 10 height 10
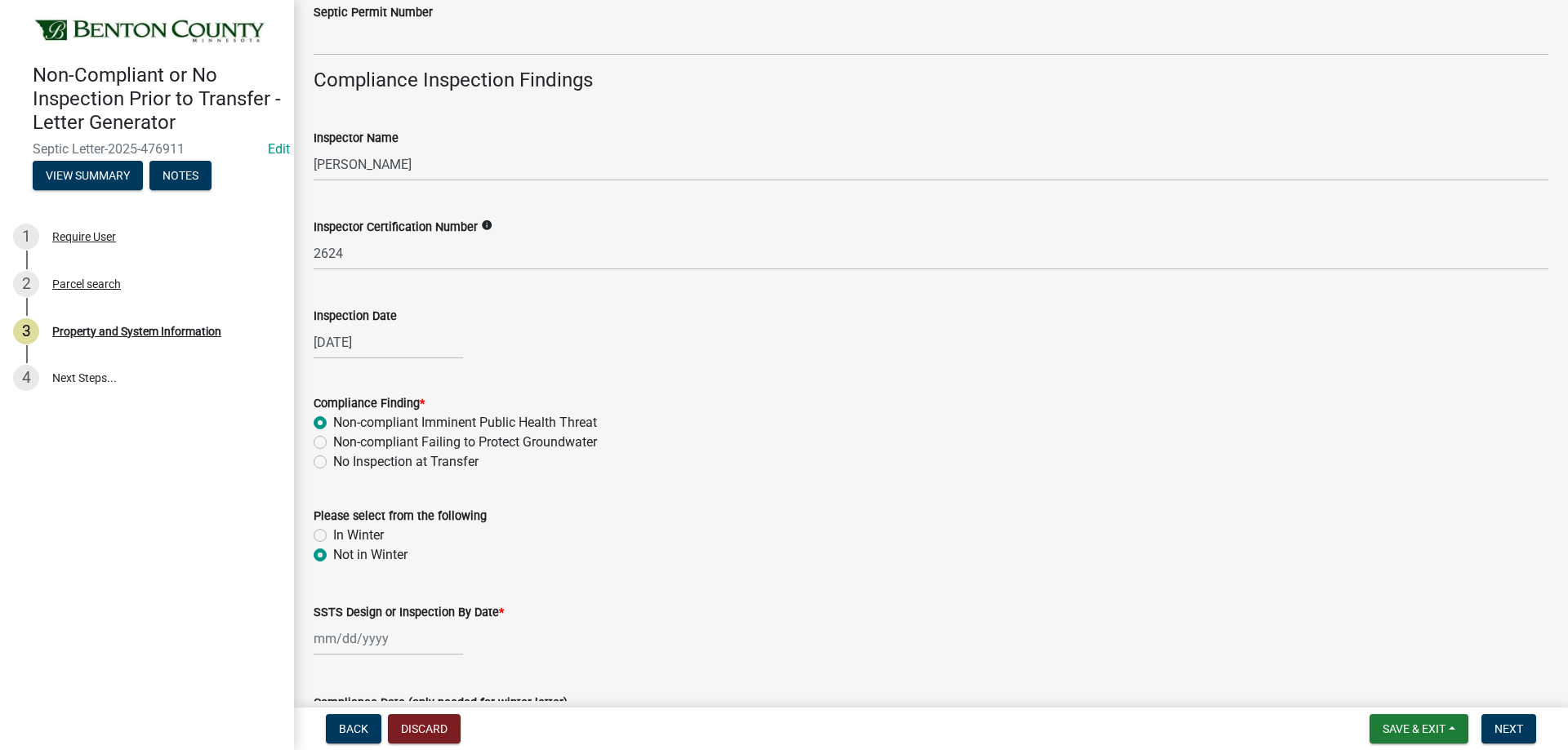
radio input "true"
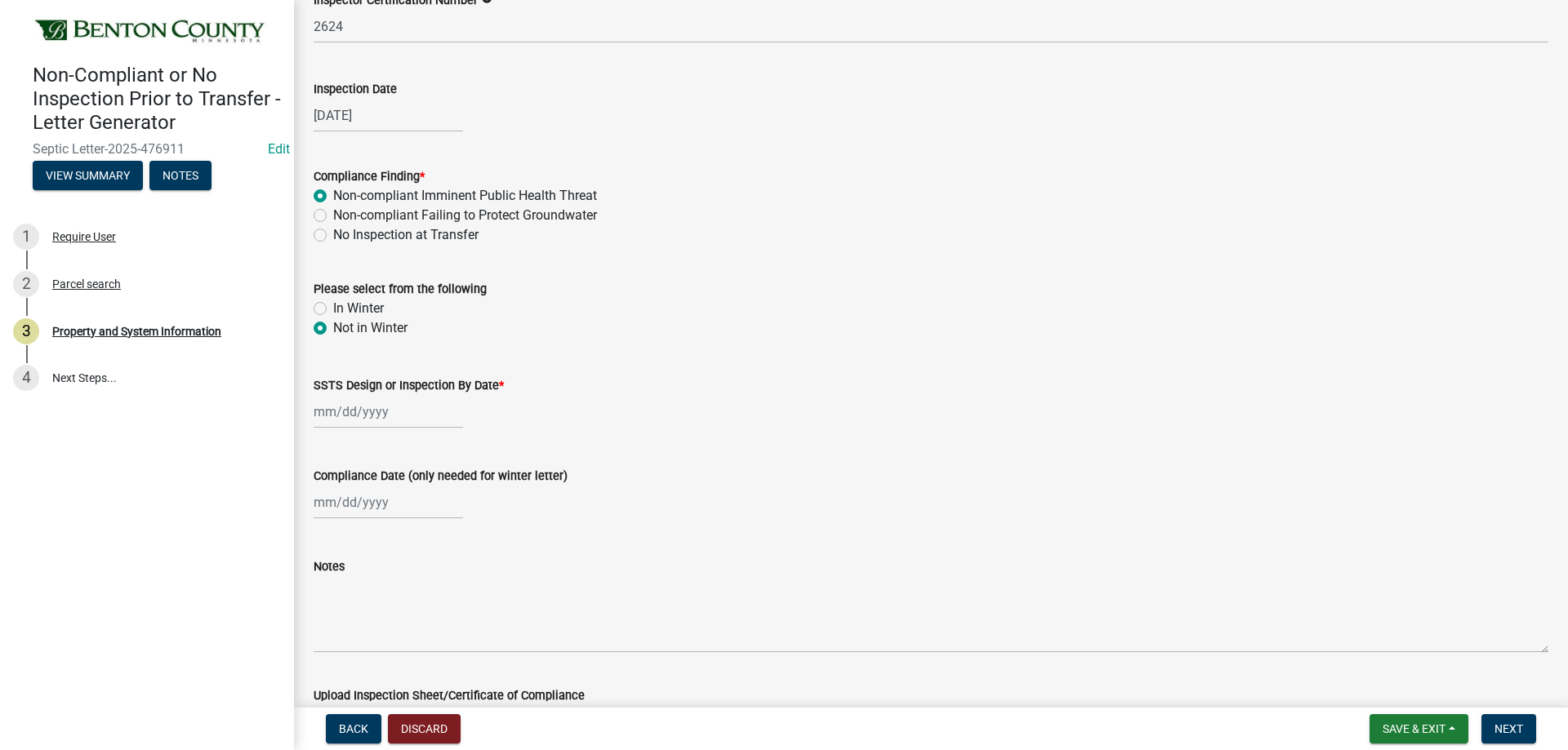
scroll to position [1224, 0]
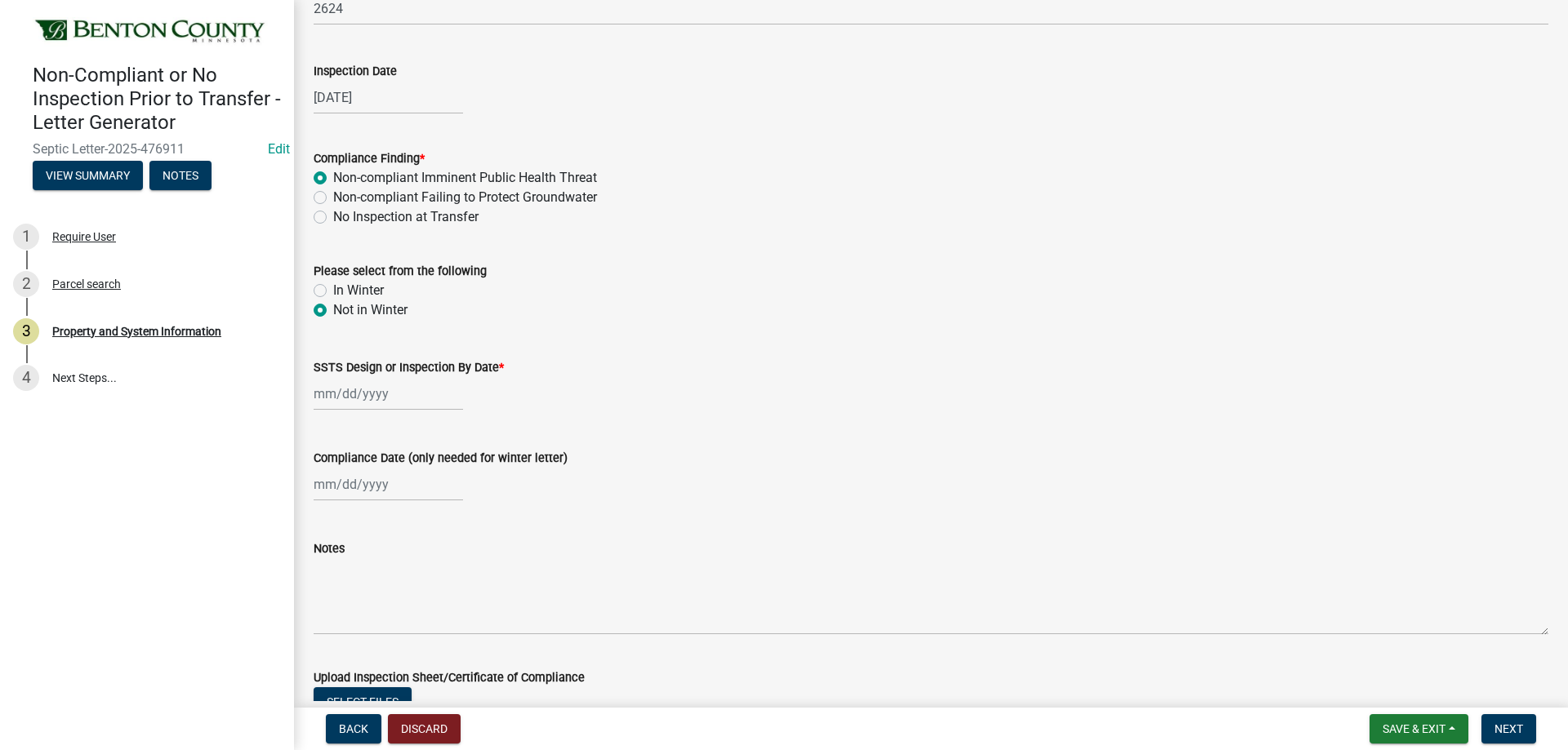
select select "9"
select select "2025"
click at [388, 400] on div "[PERSON_NAME] Feb Mar Apr [PERSON_NAME][DATE] Oct Nov [DATE] 1526 1527 1528 152…" at bounding box center [387, 393] width 149 height 33
click at [485, 427] on span "Next month" at bounding box center [486, 428] width 12 height 12
click at [324, 423] on button "Previous month" at bounding box center [330, 428] width 19 height 26
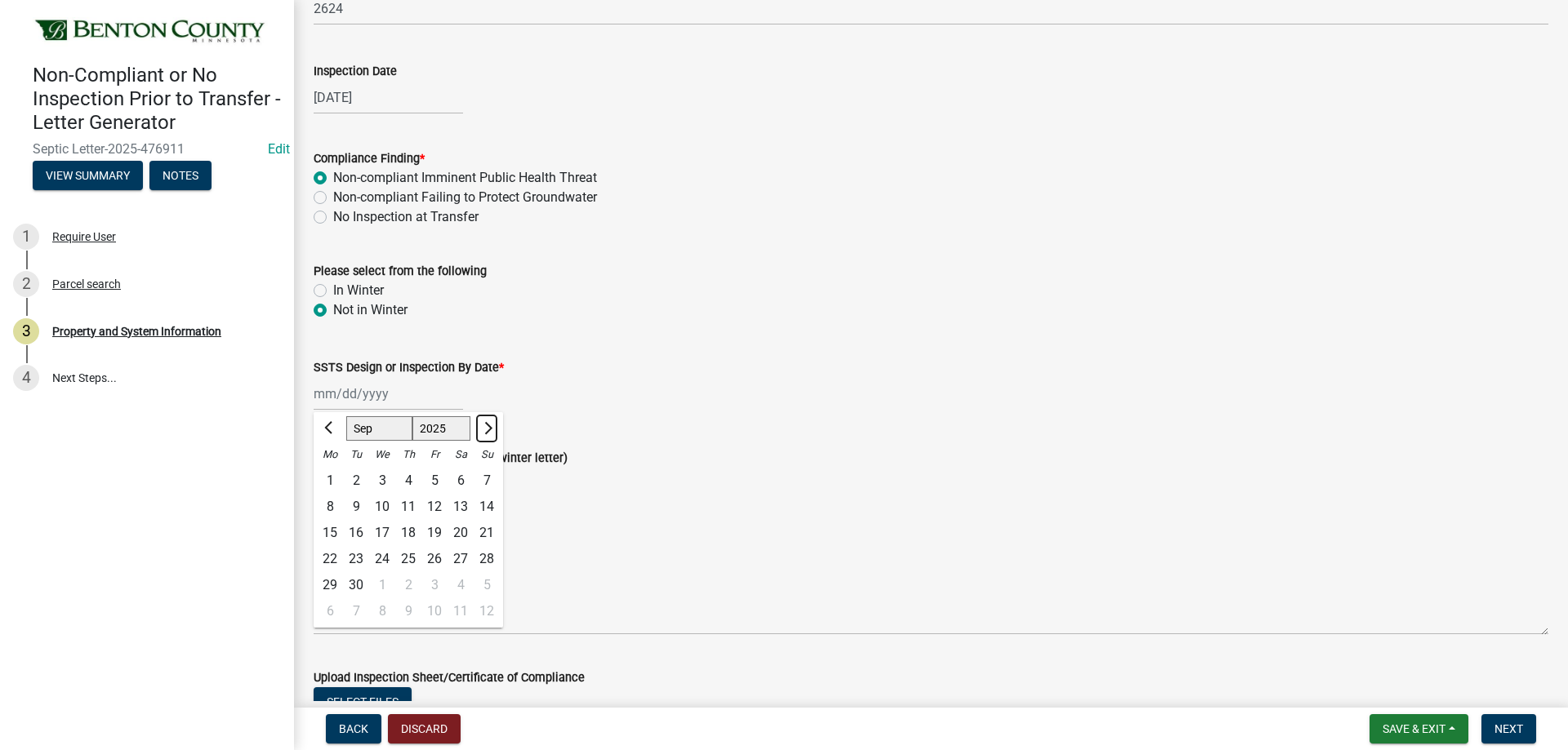
click at [490, 435] on button "Next month" at bounding box center [487, 428] width 19 height 26
select select "10"
click at [333, 535] on div "13" at bounding box center [330, 533] width 26 height 26
type input "[DATE]"
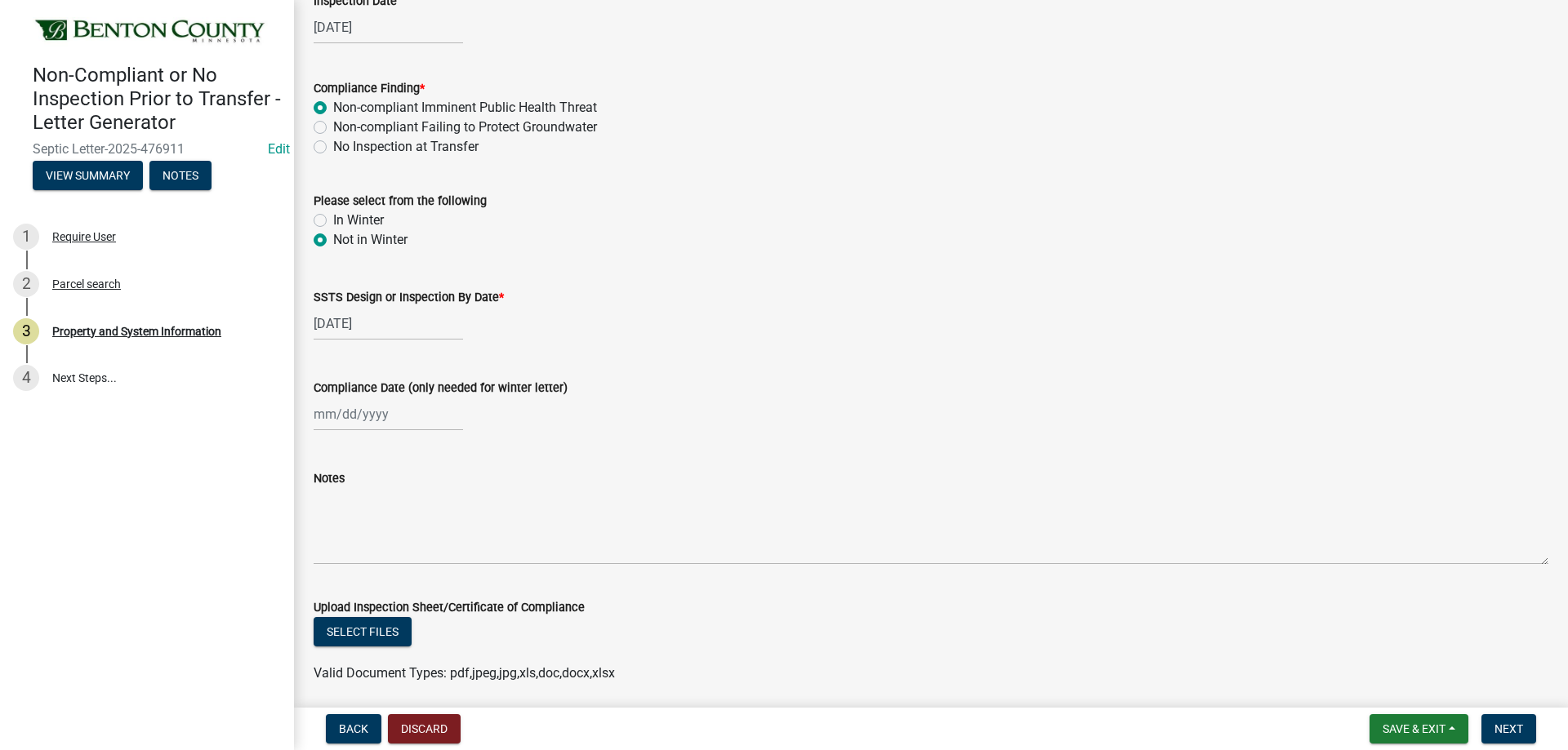
scroll to position [1388, 0]
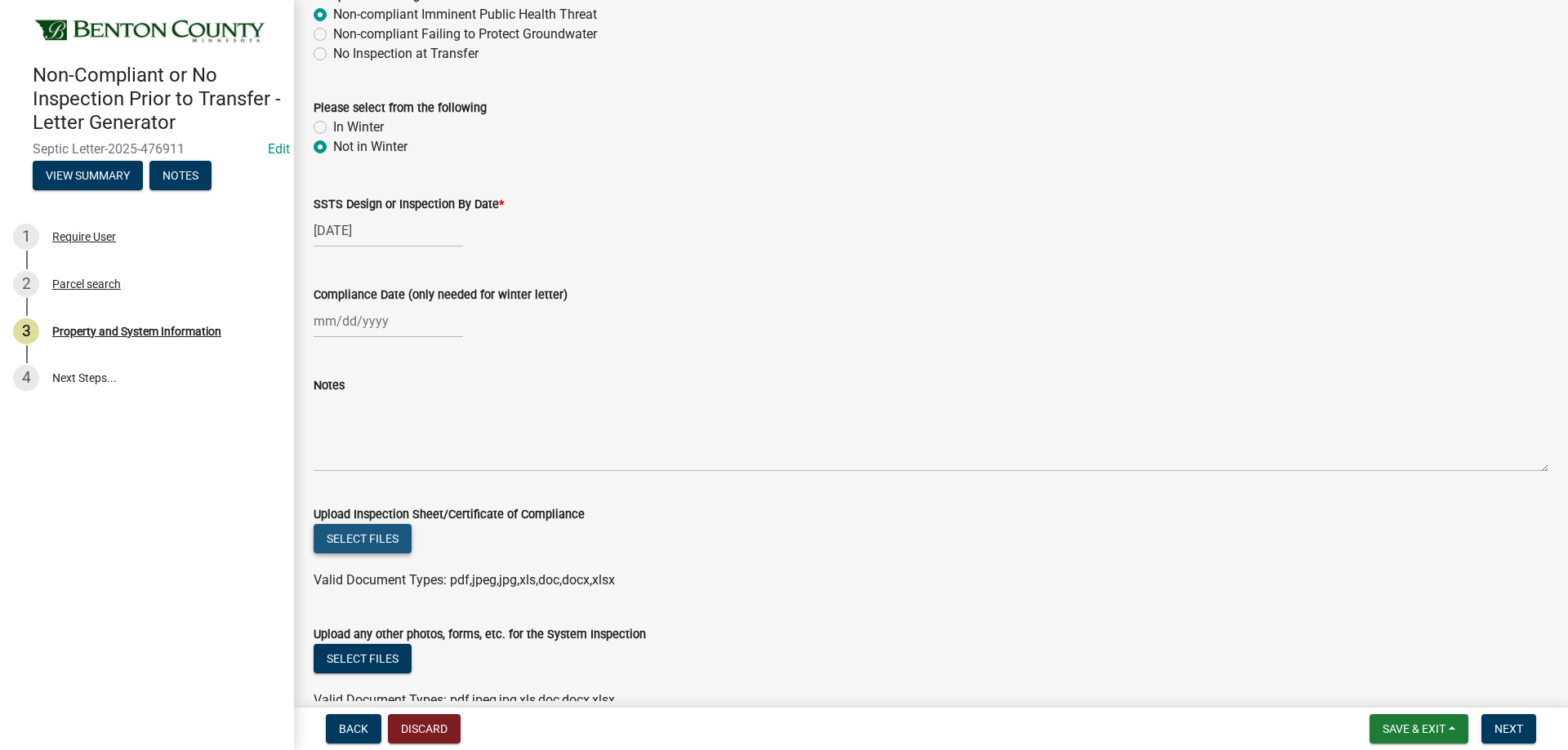
click at [401, 542] on button "Select files" at bounding box center [362, 539] width 98 height 30
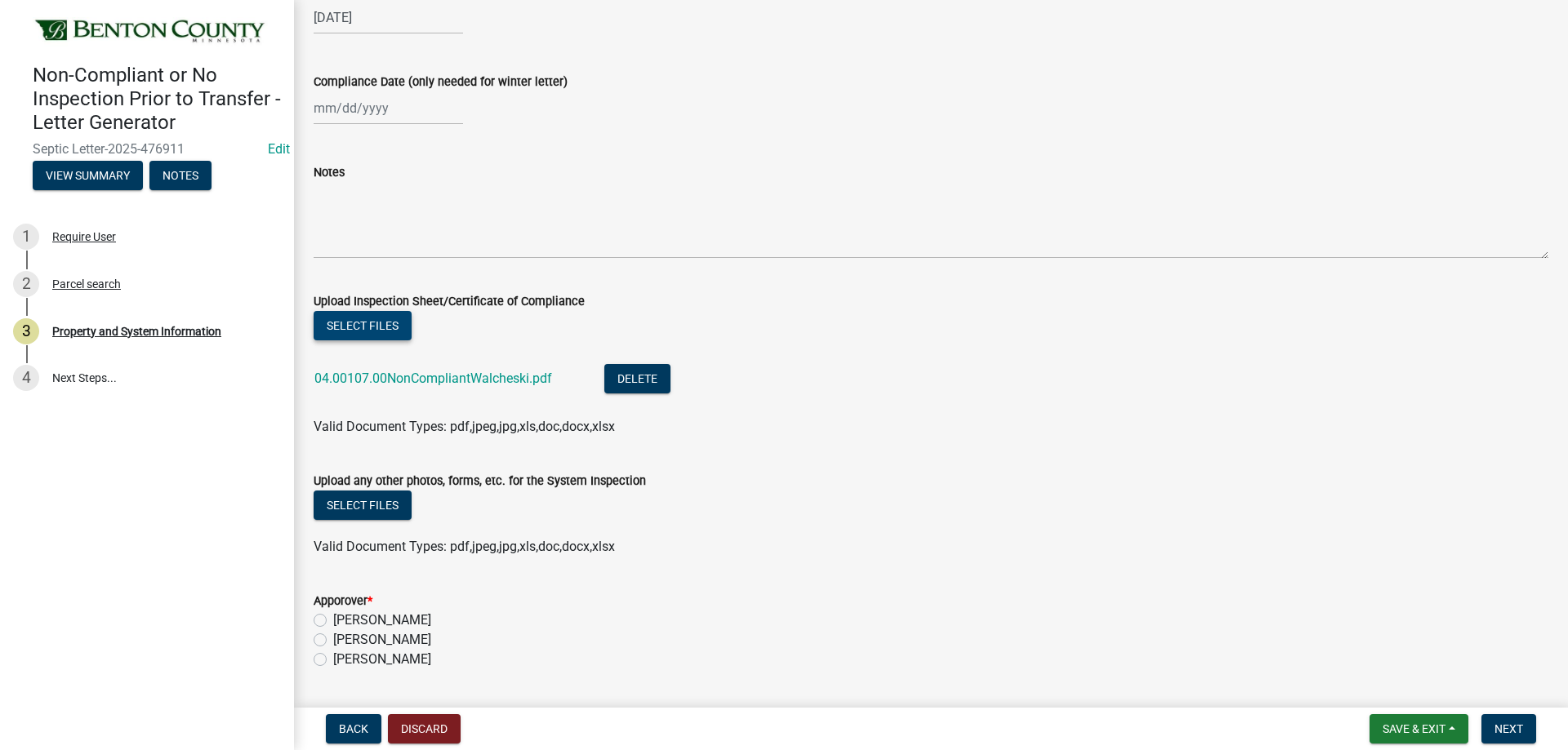
scroll to position [1647, 0]
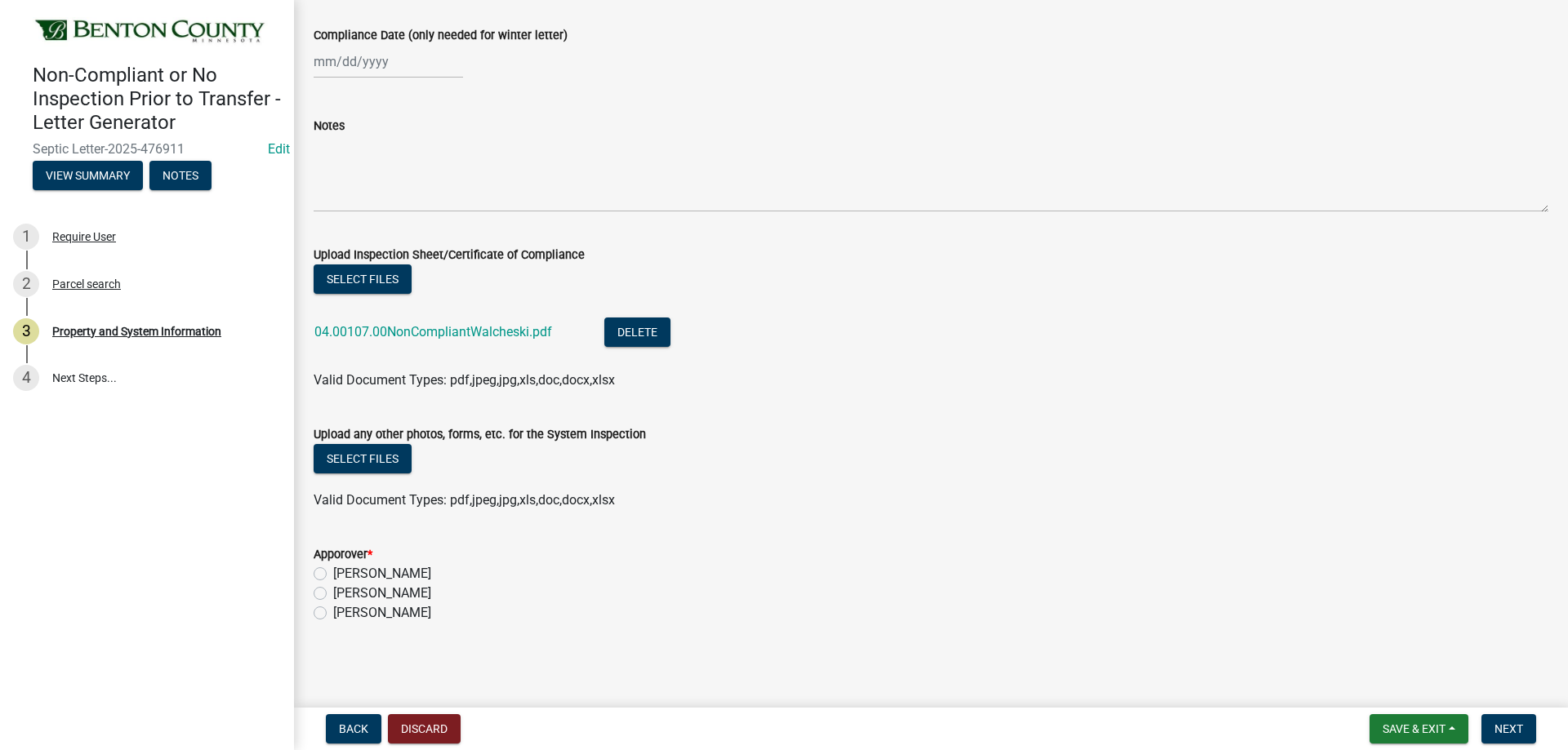
click at [333, 614] on label "[PERSON_NAME]" at bounding box center [382, 613] width 98 height 19
click at [333, 614] on input "[PERSON_NAME]" at bounding box center [339, 609] width 10 height 10
radio input "true"
click at [1504, 722] on span "Next" at bounding box center [1509, 728] width 29 height 13
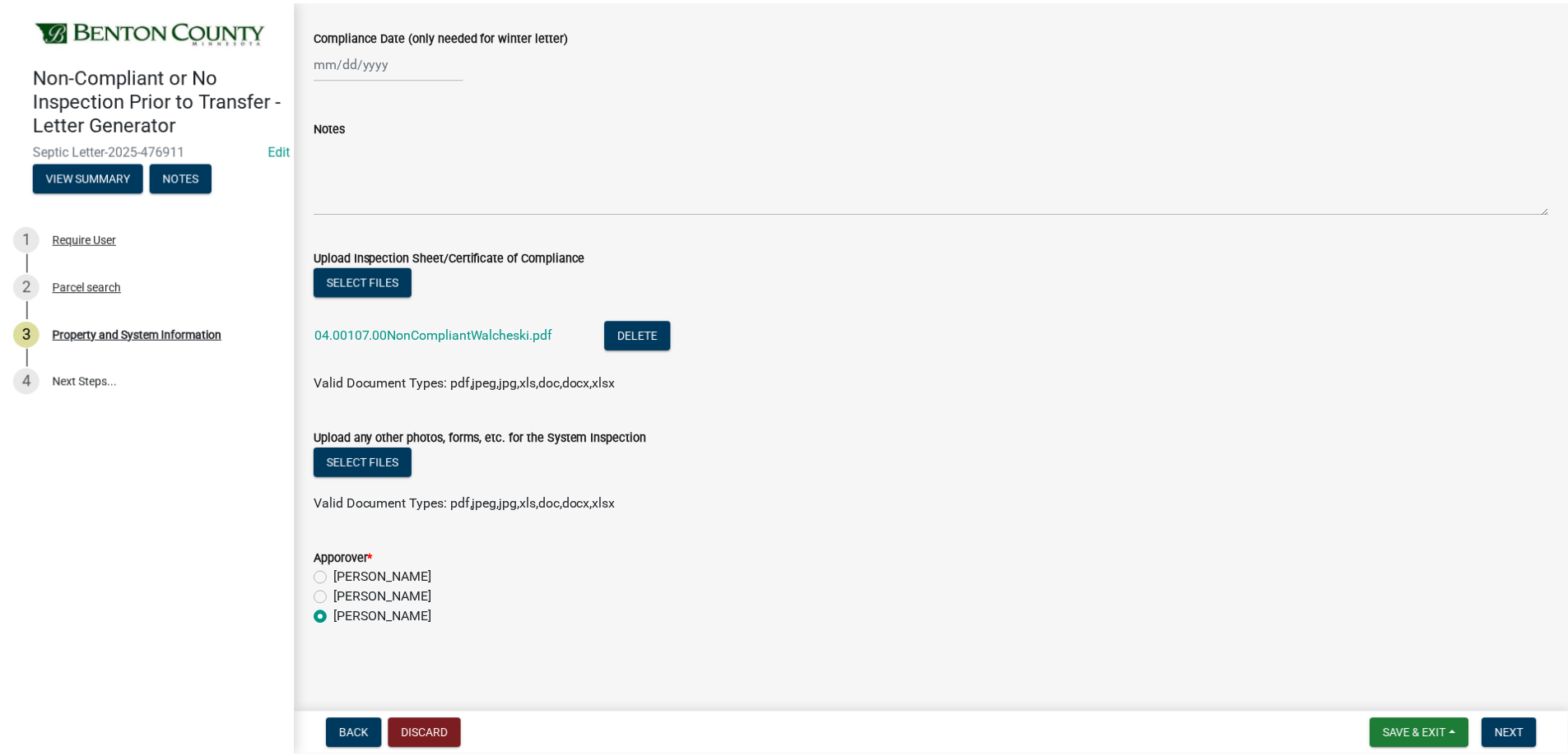
scroll to position [0, 0]
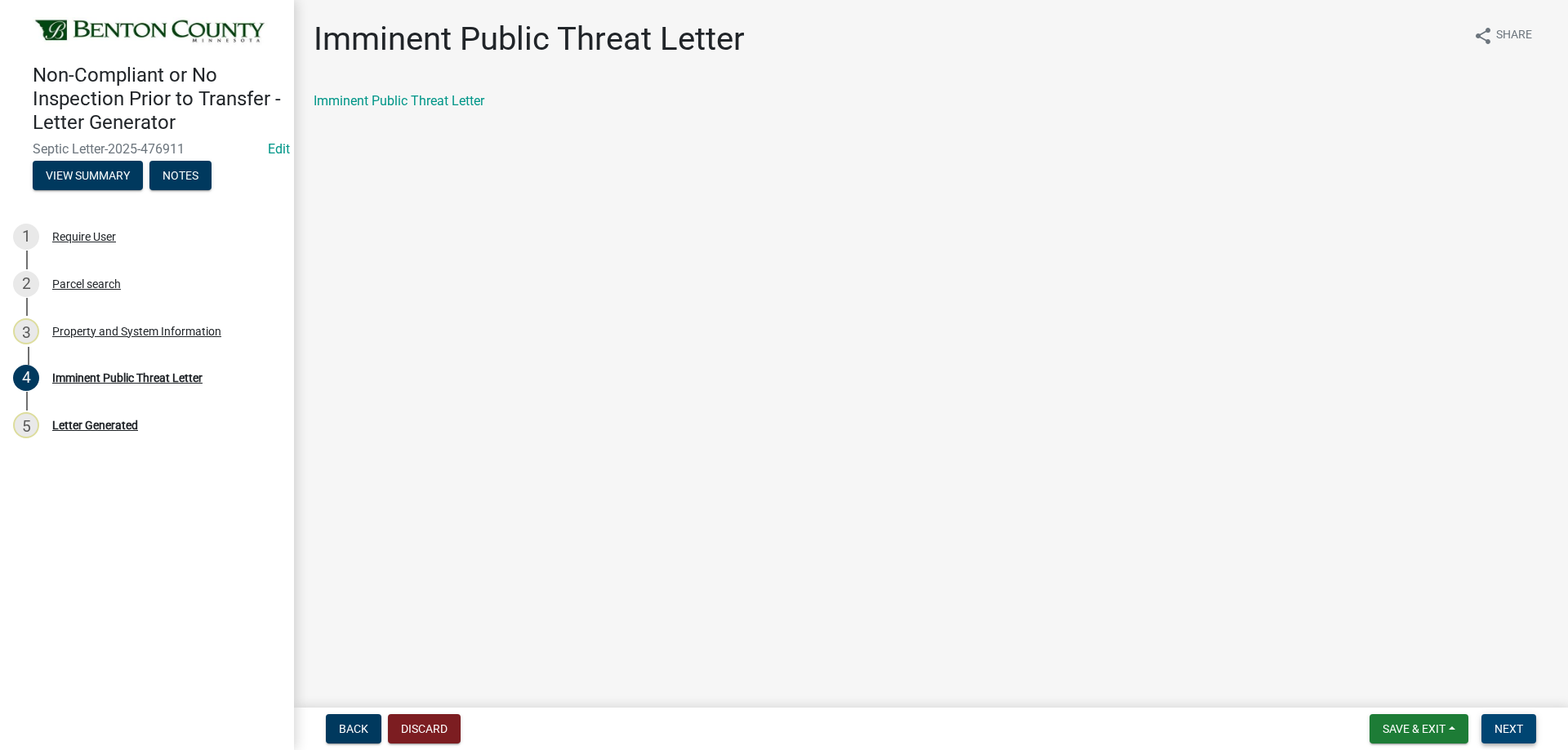
click at [1517, 725] on span "Next" at bounding box center [1509, 728] width 29 height 13
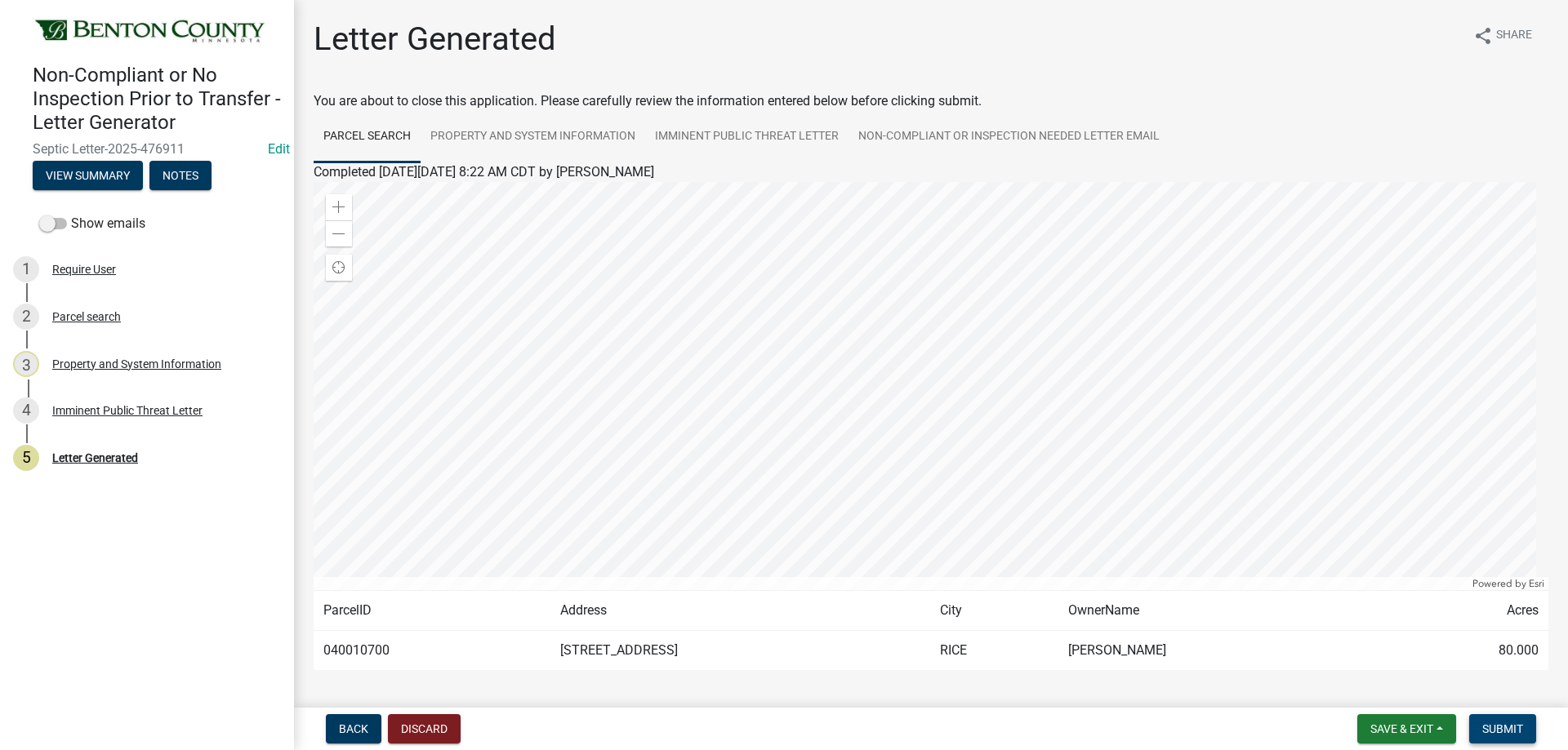
click at [1523, 730] on span "Submit" at bounding box center [1503, 728] width 41 height 13
